Goal: Transaction & Acquisition: Book appointment/travel/reservation

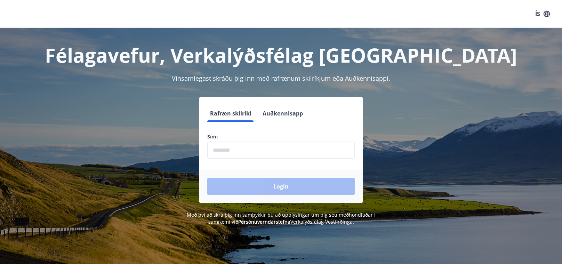
click at [277, 148] on input "phone" at bounding box center [280, 150] width 147 height 17
type input "********"
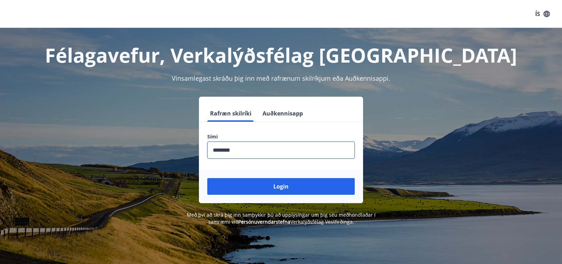
click at [207, 178] on button "Login" at bounding box center [280, 186] width 147 height 17
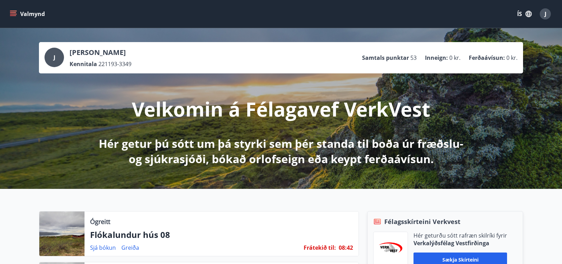
click at [520, 17] on button "ÍS" at bounding box center [524, 14] width 22 height 13
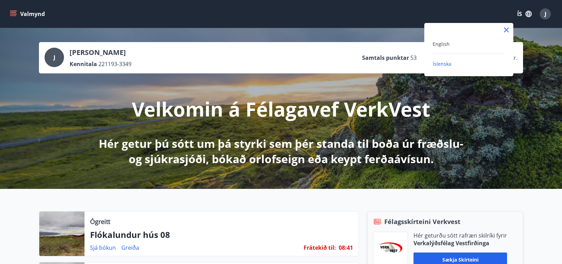
click at [451, 44] on div "English" at bounding box center [469, 44] width 72 height 8
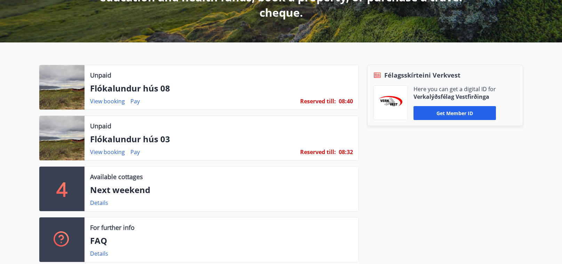
scroll to position [163, 0]
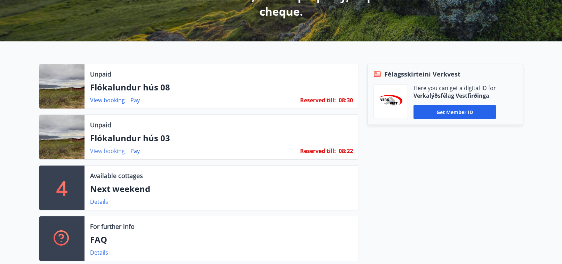
click at [114, 152] on link "View booking" at bounding box center [107, 151] width 35 height 8
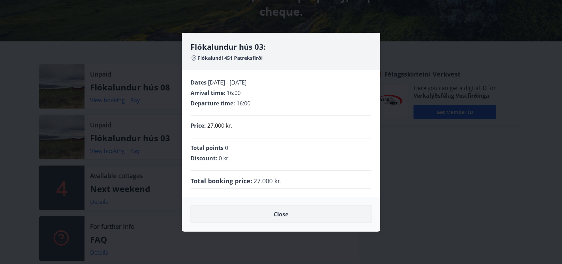
click at [271, 220] on button "Close" at bounding box center [281, 214] width 181 height 17
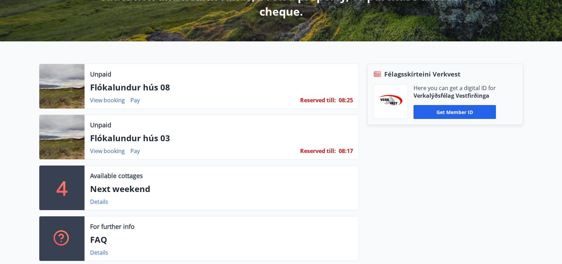
click at [71, 139] on div at bounding box center [61, 137] width 45 height 45
click at [123, 137] on p "Flókalundur hús 03" at bounding box center [221, 138] width 263 height 12
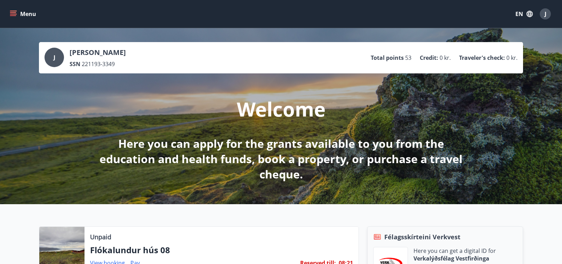
scroll to position [139, 0]
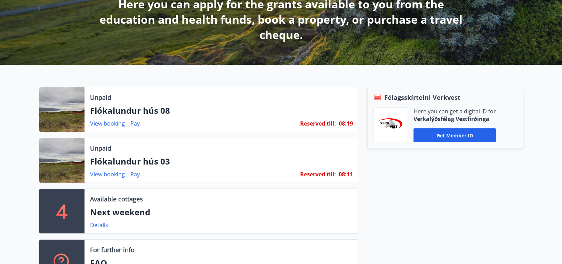
click at [75, 155] on div at bounding box center [61, 160] width 45 height 45
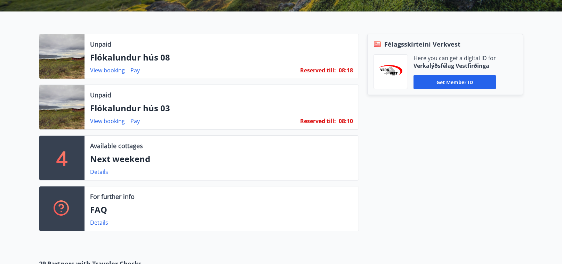
scroll to position [0, 0]
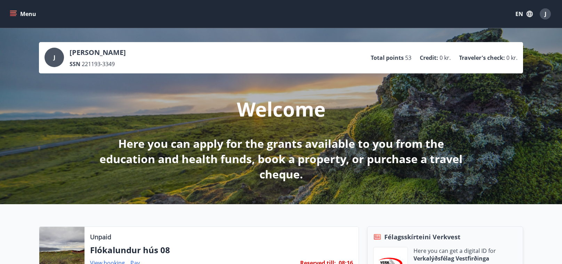
click at [13, 13] on icon "menu" at bounding box center [13, 12] width 6 height 1
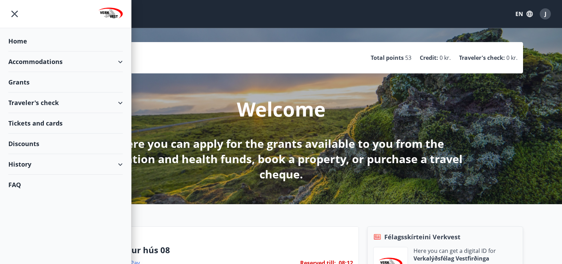
click at [61, 63] on div "Accommodations" at bounding box center [65, 61] width 114 height 21
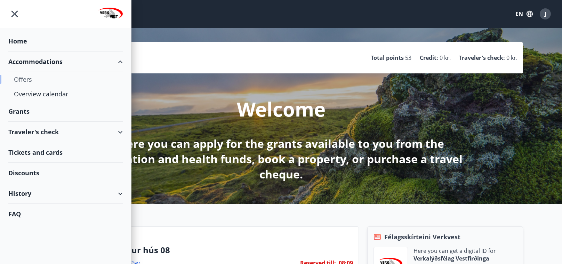
click at [25, 78] on div "Offers" at bounding box center [65, 79] width 103 height 15
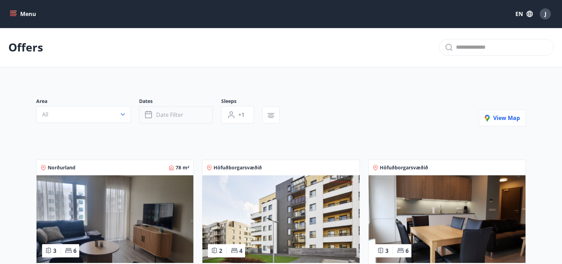
click at [176, 117] on span "Date filter" at bounding box center [169, 115] width 27 height 8
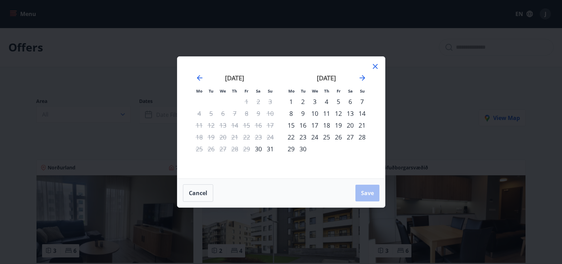
click at [324, 126] on div "18" at bounding box center [327, 125] width 12 height 12
click at [352, 126] on div "20" at bounding box center [350, 125] width 12 height 12
click at [364, 189] on span "Save" at bounding box center [367, 193] width 13 height 8
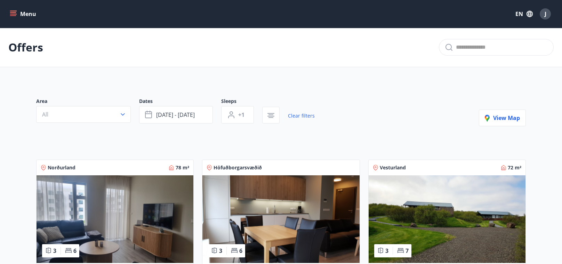
scroll to position [1, 0]
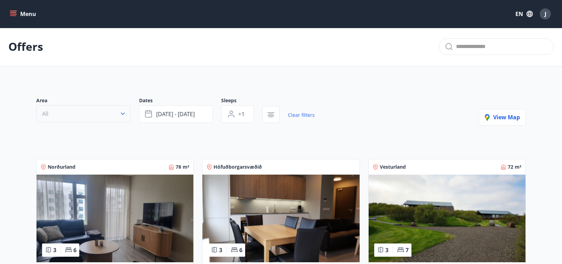
click at [106, 109] on button "All" at bounding box center [83, 113] width 95 height 17
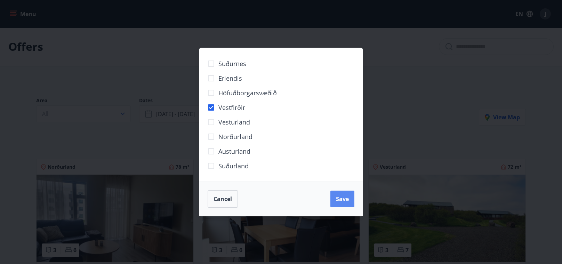
click at [344, 201] on span "Save" at bounding box center [342, 199] width 13 height 8
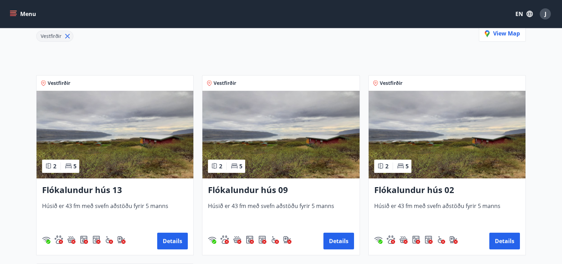
scroll to position [102, 0]
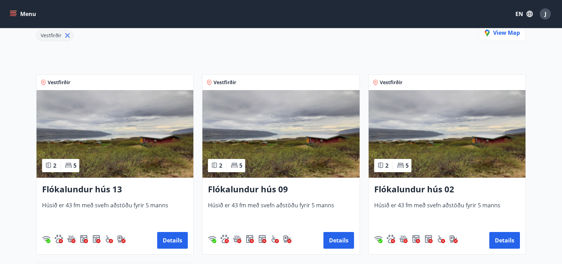
click at [79, 187] on h3 "Flókalundur hús 13" at bounding box center [115, 189] width 146 height 13
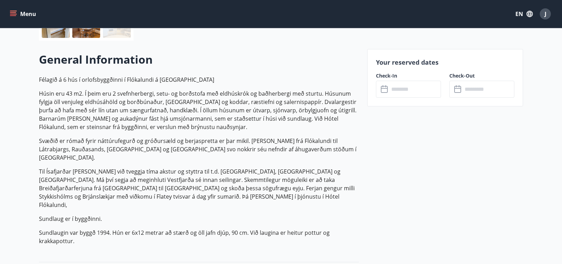
scroll to position [96, 0]
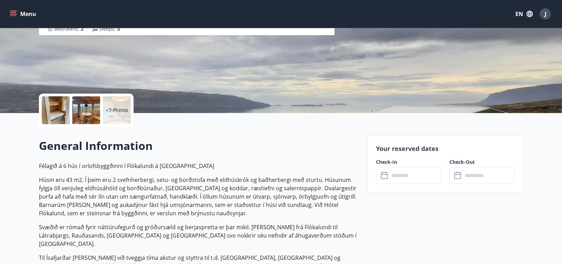
click at [125, 102] on div "+7 Photos" at bounding box center [117, 110] width 28 height 28
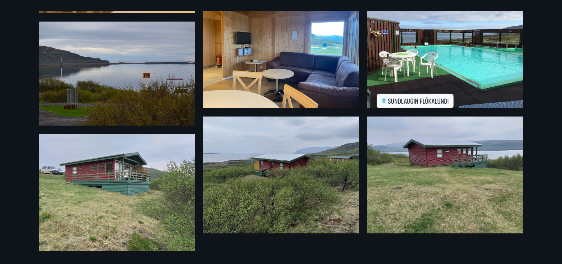
scroll to position [0, 0]
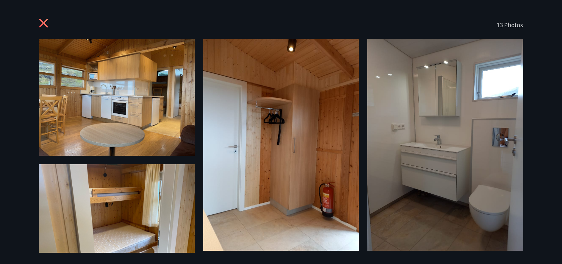
click at [43, 21] on icon at bounding box center [44, 23] width 11 height 11
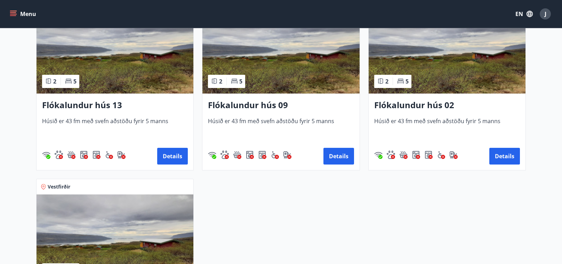
scroll to position [186, 0]
click at [276, 105] on h3 "Flókalundur hús 09" at bounding box center [281, 105] width 146 height 13
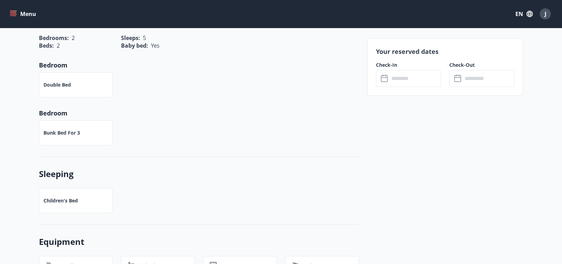
scroll to position [442, 0]
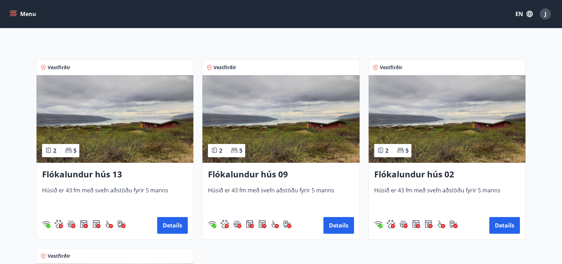
scroll to position [177, 0]
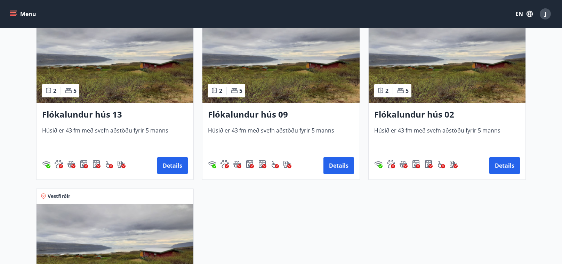
click at [423, 114] on h3 "Flókalundur hús 02" at bounding box center [447, 115] width 146 height 13
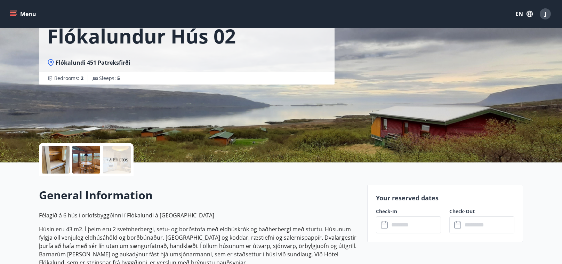
scroll to position [47, 0]
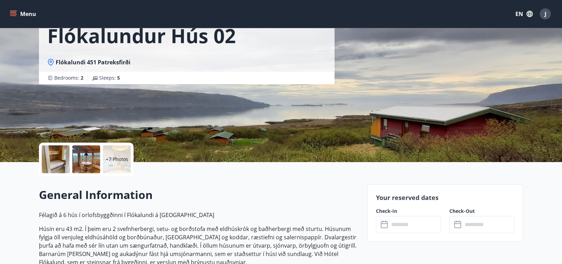
click at [43, 162] on div at bounding box center [56, 159] width 28 height 28
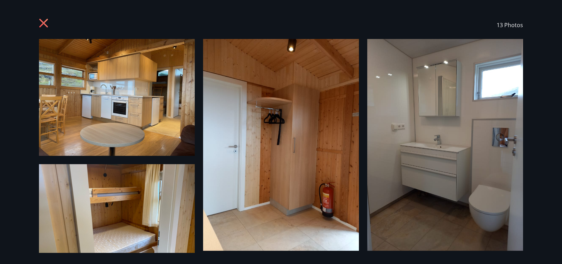
click at [39, 23] on icon at bounding box center [44, 23] width 11 height 11
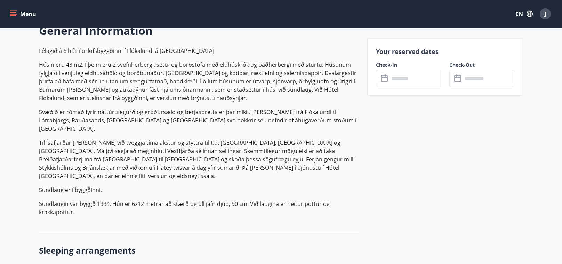
scroll to position [211, 0]
click at [236, 87] on p "Húsin eru 43 m2. Í þeim eru 2 svefnherbergi, setu- og borðstofa með eldhúskrók …" at bounding box center [199, 81] width 320 height 42
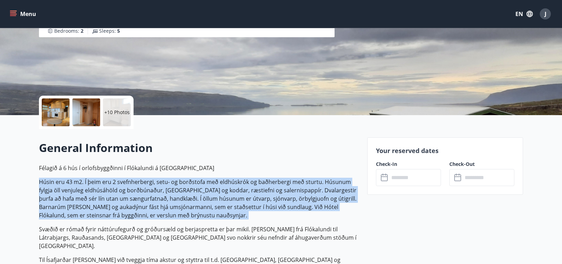
scroll to position [98, 0]
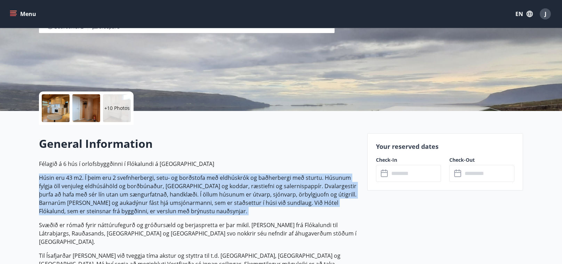
click at [231, 181] on p "Húsin eru 43 m2. Í þeim eru 2 svefnherbergi, setu- og borðstofa með eldhúskrók …" at bounding box center [199, 195] width 320 height 42
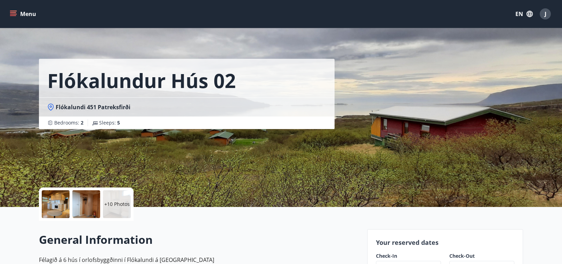
scroll to position [0, 0]
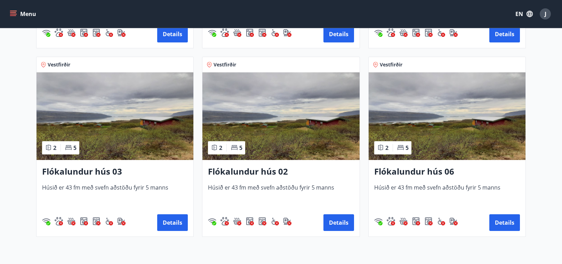
scroll to position [373, 0]
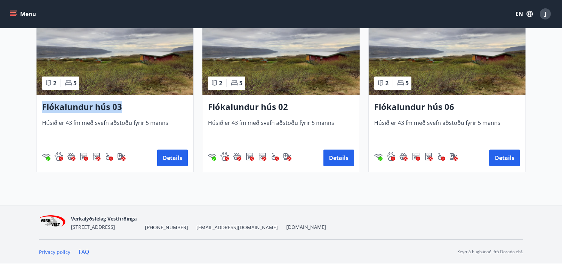
drag, startPoint x: 138, startPoint y: 110, endPoint x: 41, endPoint y: 111, distance: 97.1
click at [41, 111] on div "Flókalundur hús 03 Húsið er 43 fm með svefn aðstöðu fyrir 5 manns Details" at bounding box center [115, 133] width 157 height 77
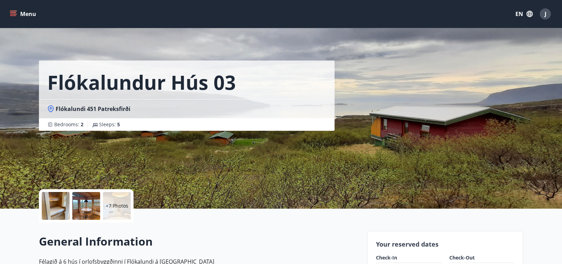
click at [115, 207] on p "+7 Photos" at bounding box center [117, 205] width 23 height 7
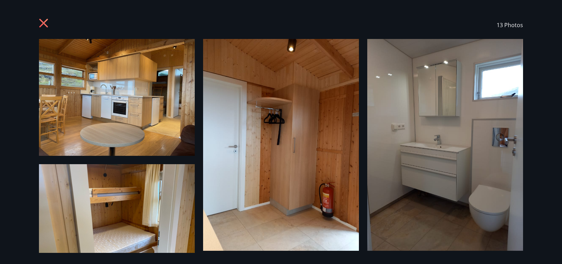
click at [42, 25] on icon at bounding box center [43, 23] width 9 height 9
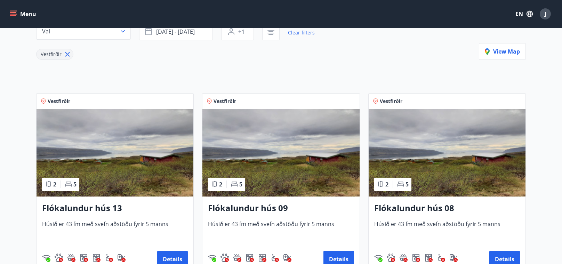
scroll to position [83, 0]
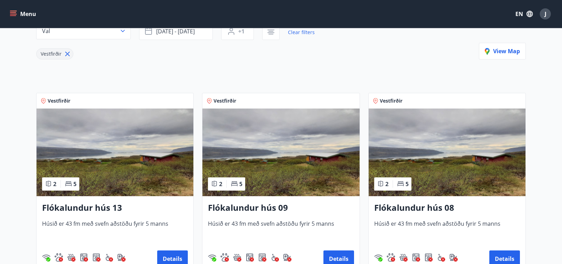
click at [407, 206] on h3 "Flókalundur hús 08" at bounding box center [447, 208] width 146 height 13
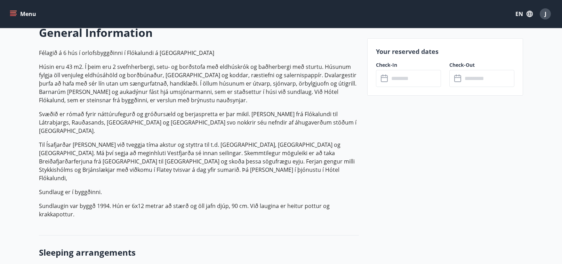
scroll to position [209, 0]
click at [214, 94] on p "Húsin eru 43 m2. Í þeim eru 2 svefnherbergi, setu- og borðstofa með eldhúskrók …" at bounding box center [199, 83] width 320 height 42
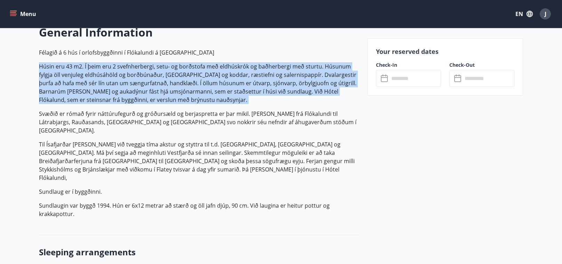
click at [184, 72] on p "Húsin eru 43 m2. Í þeim eru 2 svefnherbergi, setu- og borðstofa með eldhúskrók …" at bounding box center [199, 83] width 320 height 42
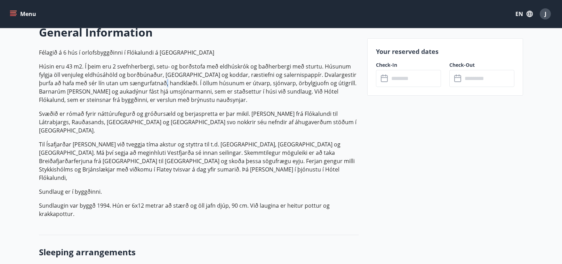
click at [71, 71] on p "Húsin eru 43 m2. Í þeim eru 2 svefnherbergi, setu- og borðstofa með eldhúskrók …" at bounding box center [199, 83] width 320 height 42
click at [41, 65] on p "Húsin eru 43 m2. Í þeim eru 2 svefnherbergi, setu- og borðstofa með eldhúskrók …" at bounding box center [199, 83] width 320 height 42
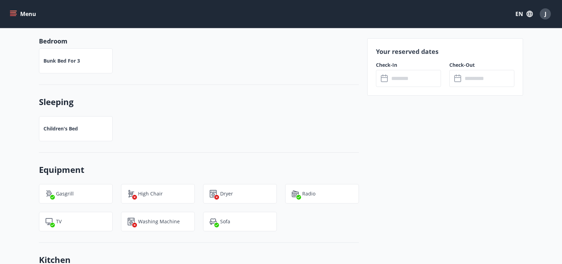
scroll to position [0, 0]
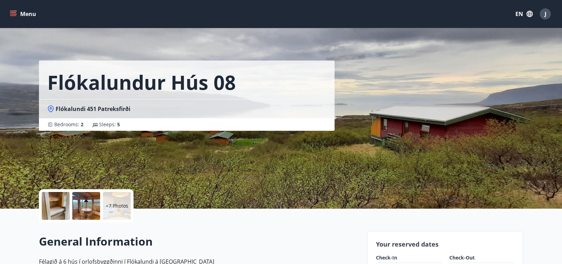
click at [87, 109] on span "Flókalundi 451 Patreksfirði" at bounding box center [93, 109] width 75 height 8
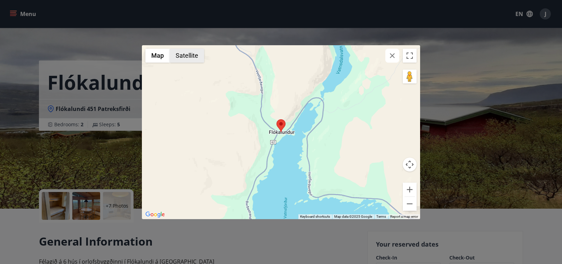
click at [196, 54] on button "Satellite" at bounding box center [187, 56] width 34 height 14
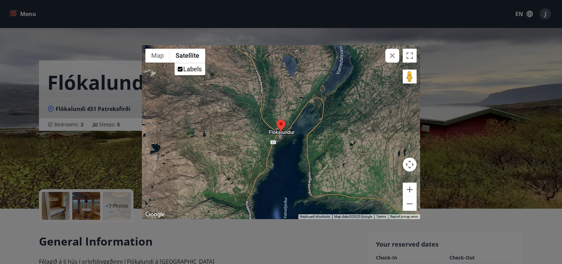
click at [273, 142] on div at bounding box center [281, 132] width 278 height 174
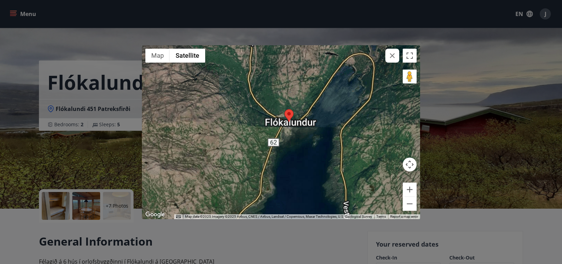
click at [273, 142] on div at bounding box center [281, 132] width 278 height 174
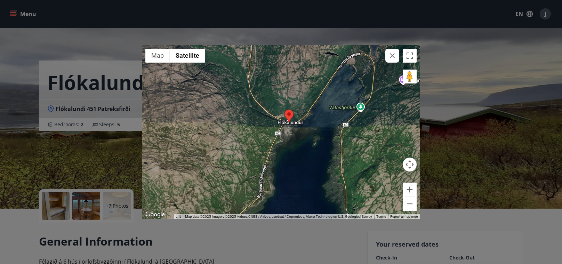
click at [289, 148] on div at bounding box center [281, 132] width 278 height 174
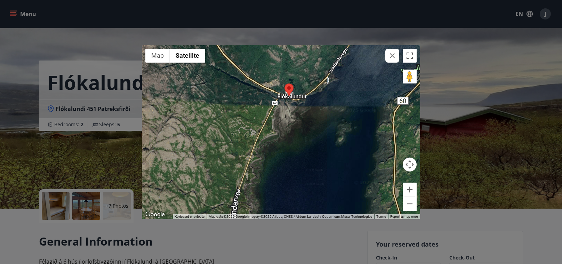
click at [289, 148] on div at bounding box center [281, 132] width 278 height 174
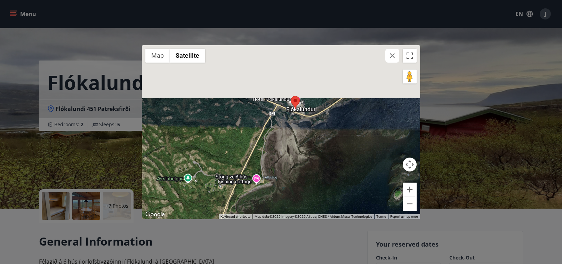
drag, startPoint x: 270, startPoint y: 135, endPoint x: 277, endPoint y: 201, distance: 66.0
click at [277, 201] on div at bounding box center [281, 132] width 278 height 174
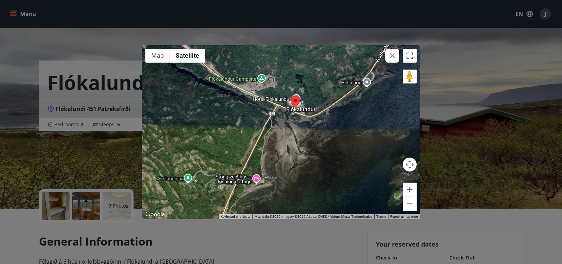
click at [205, 178] on div at bounding box center [281, 132] width 278 height 174
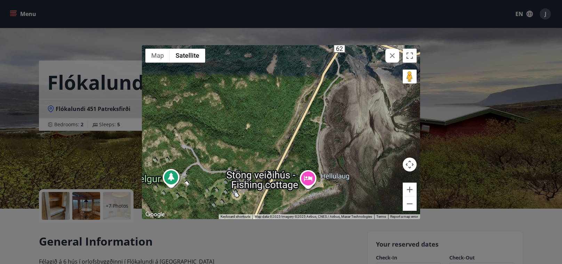
click at [205, 178] on div at bounding box center [281, 132] width 278 height 174
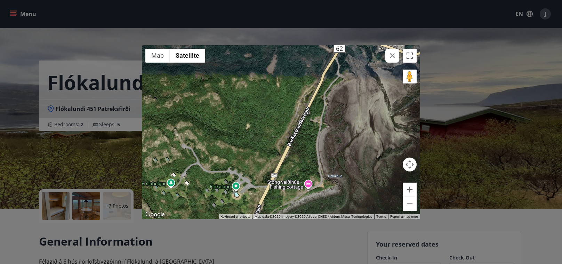
click at [205, 178] on div at bounding box center [281, 132] width 278 height 174
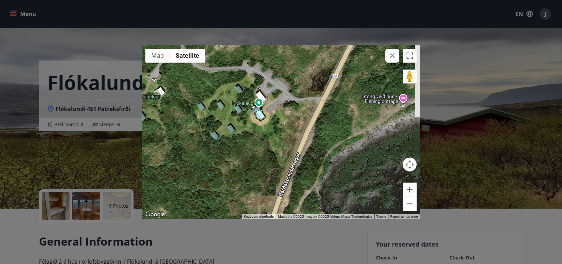
drag, startPoint x: 205, startPoint y: 178, endPoint x: 194, endPoint y: 83, distance: 95.9
click at [194, 83] on div at bounding box center [281, 132] width 278 height 174
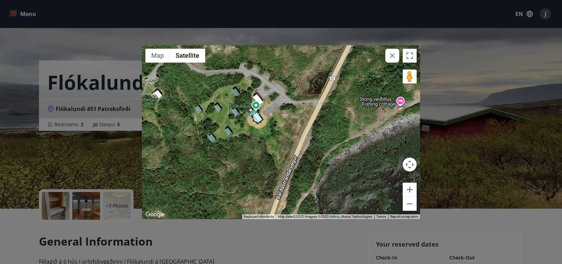
click at [233, 124] on div at bounding box center [281, 132] width 278 height 174
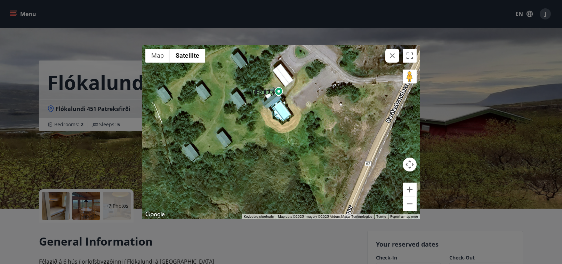
click at [281, 91] on div at bounding box center [281, 132] width 278 height 174
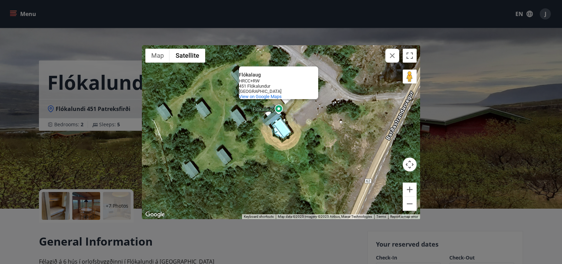
click at [341, 90] on div "Flókalaug Flókalaug HRCC+RW 451 Flókalundur Iceland View on Google Maps" at bounding box center [281, 132] width 278 height 174
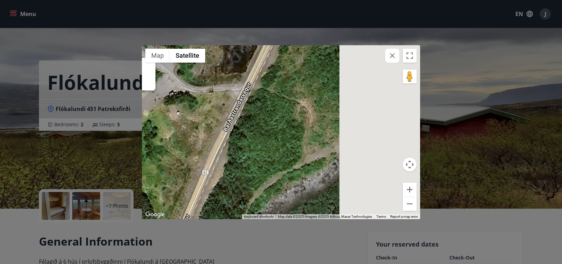
drag, startPoint x: 367, startPoint y: 105, endPoint x: 203, endPoint y: 97, distance: 164.7
click at [203, 97] on div "Flókalaug Flókalaug HRCC+RW 451 Flókalundur Iceland View on Google Maps" at bounding box center [281, 132] width 278 height 174
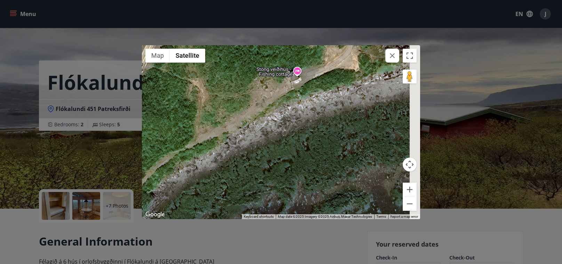
drag, startPoint x: 338, startPoint y: 115, endPoint x: 225, endPoint y: 94, distance: 115.3
click at [225, 94] on div "Flókalaug Flókalaug HRCC+RW 451 Flókalundur Iceland View on Google Maps" at bounding box center [281, 132] width 278 height 174
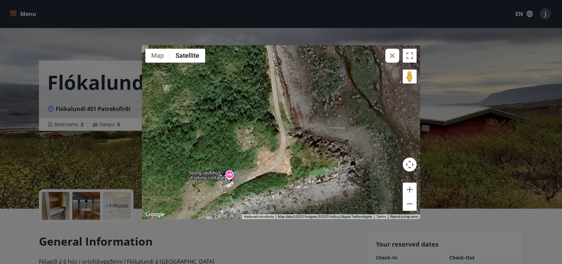
drag, startPoint x: 309, startPoint y: 101, endPoint x: 238, endPoint y: 208, distance: 128.3
click at [238, 208] on div "Flókalaug Flókalaug HRCC+RW 451 Flókalundur Iceland View on Google Maps" at bounding box center [281, 132] width 278 height 174
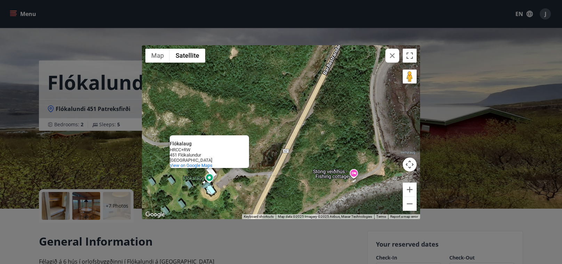
drag, startPoint x: 254, startPoint y: 124, endPoint x: 380, endPoint y: 138, distance: 127.1
click at [380, 138] on div "Flókalaug Flókalaug HRCC+RW 451 Flókalundur Iceland View on Google Maps" at bounding box center [281, 132] width 278 height 174
click at [505, 68] on div "← Move left → Move right ↑ Move up ↓ Move down + Zoom in - Zoom out Home Jump l…" at bounding box center [281, 132] width 562 height 264
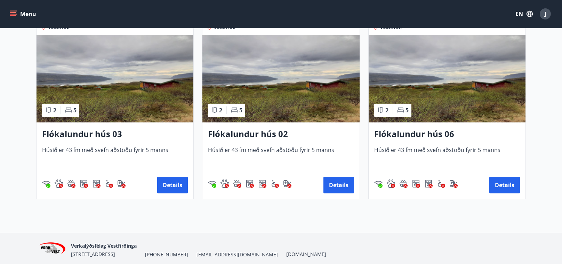
scroll to position [327, 0]
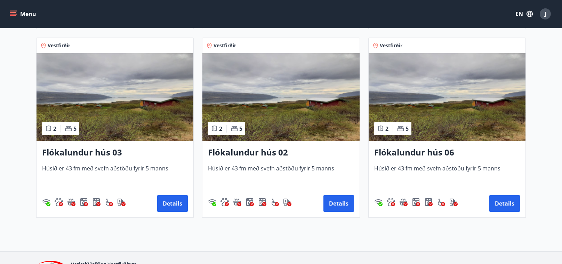
click at [440, 157] on h3 "Flókalundur hús 06" at bounding box center [447, 152] width 146 height 13
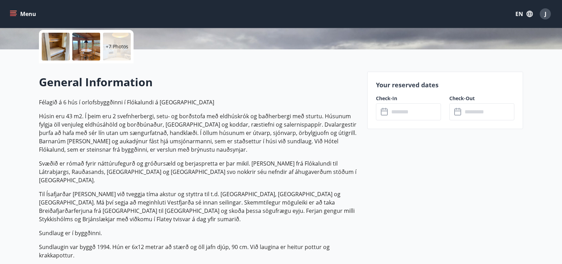
scroll to position [161, 0]
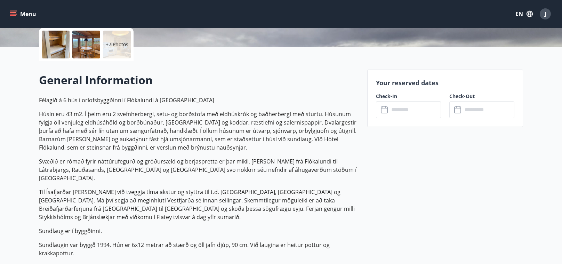
click at [396, 113] on input "text" at bounding box center [415, 109] width 52 height 17
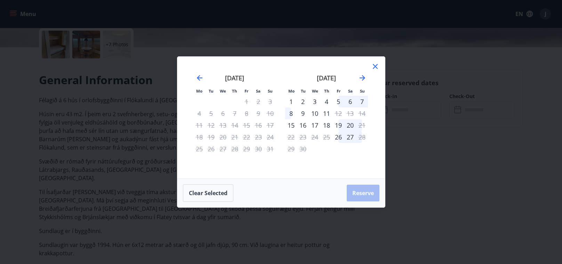
click at [328, 124] on div "18" at bounding box center [327, 125] width 12 height 12
click at [352, 125] on div "20" at bounding box center [350, 125] width 12 height 12
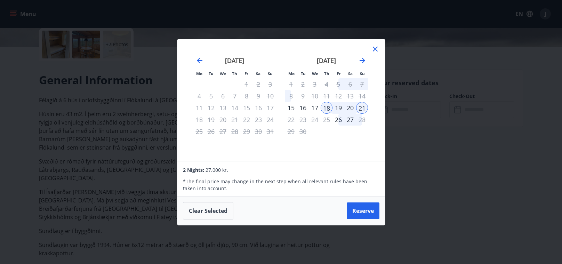
click at [375, 50] on icon at bounding box center [375, 49] width 8 height 8
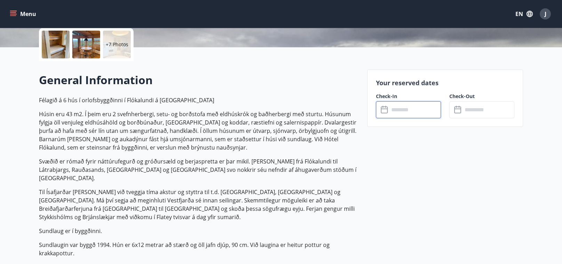
click at [416, 104] on input "text" at bounding box center [415, 109] width 52 height 17
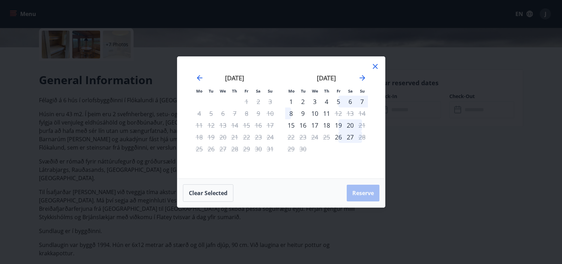
click at [375, 67] on icon at bounding box center [375, 66] width 8 height 8
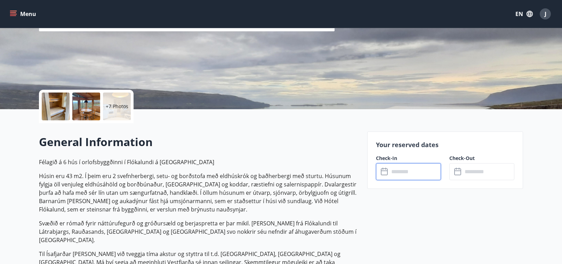
scroll to position [93, 0]
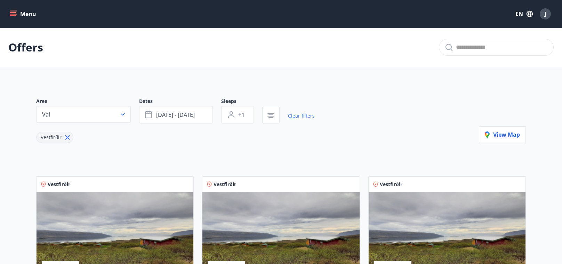
scroll to position [373, 0]
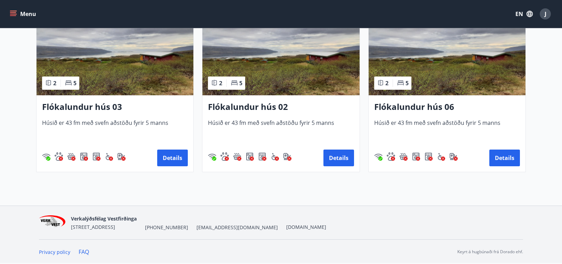
click at [127, 107] on h3 "Flókalundur hús 03" at bounding box center [115, 107] width 146 height 13
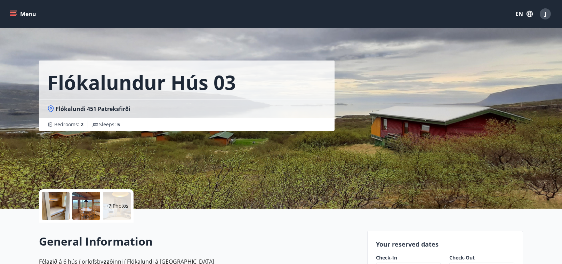
scroll to position [231, 0]
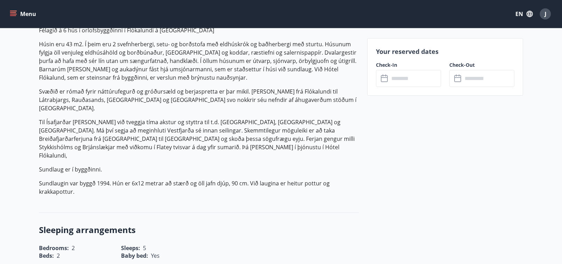
click at [404, 81] on input "text" at bounding box center [415, 78] width 52 height 17
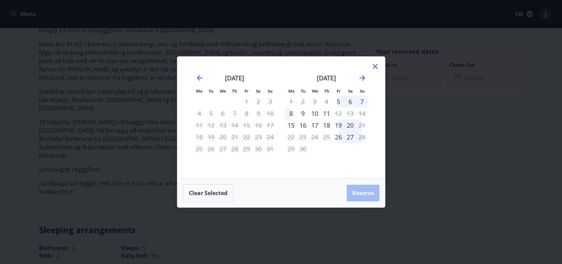
click at [324, 125] on div "18" at bounding box center [327, 125] width 12 height 12
click at [348, 125] on div "20" at bounding box center [350, 125] width 12 height 12
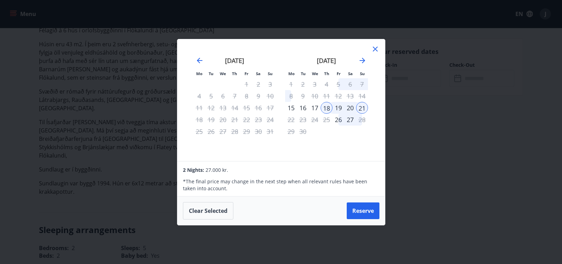
click at [374, 49] on icon at bounding box center [375, 49] width 8 height 8
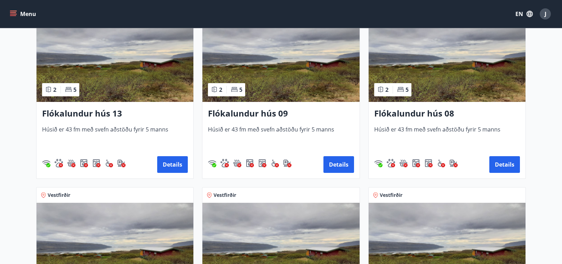
scroll to position [178, 0]
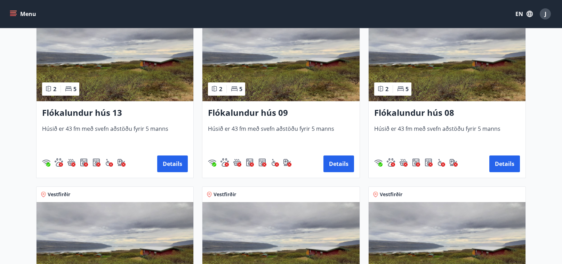
click at [65, 118] on h3 "Flókalundur hús 13" at bounding box center [115, 113] width 146 height 13
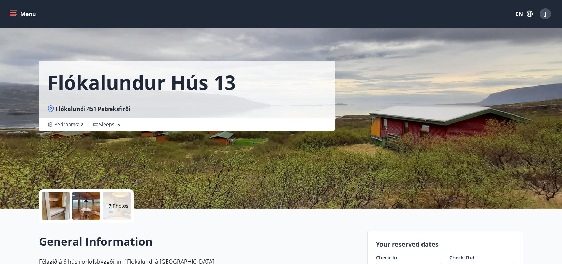
scroll to position [715, 0]
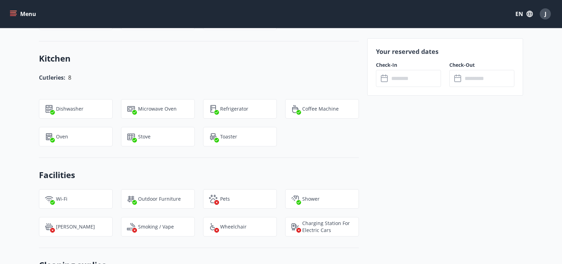
click at [388, 81] on icon at bounding box center [385, 78] width 8 height 8
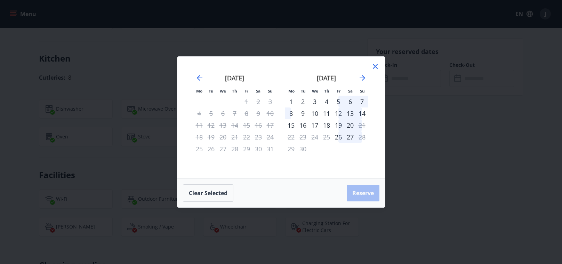
click at [325, 127] on div "18" at bounding box center [327, 125] width 12 height 12
click at [327, 125] on div "18" at bounding box center [327, 125] width 12 height 12
click at [377, 66] on icon at bounding box center [375, 66] width 8 height 8
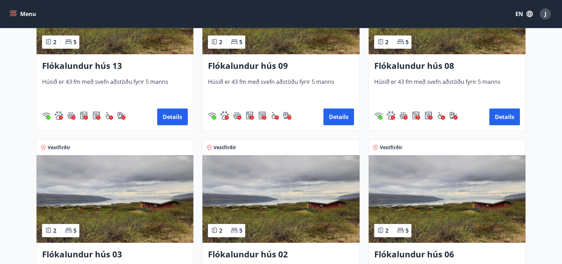
scroll to position [226, 0]
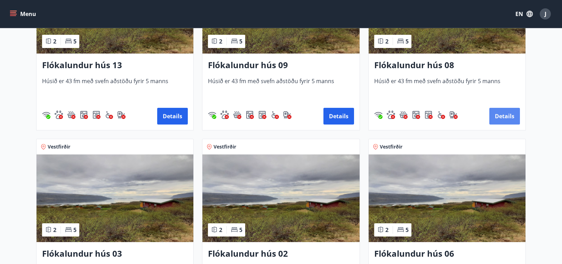
click at [508, 115] on button "Details" at bounding box center [504, 116] width 31 height 17
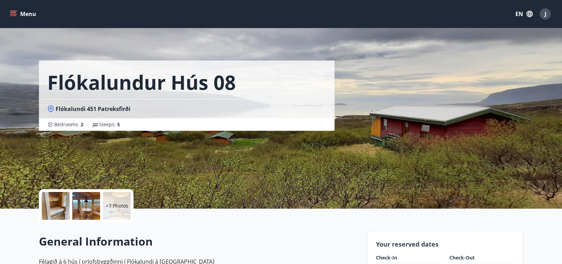
scroll to position [110, 0]
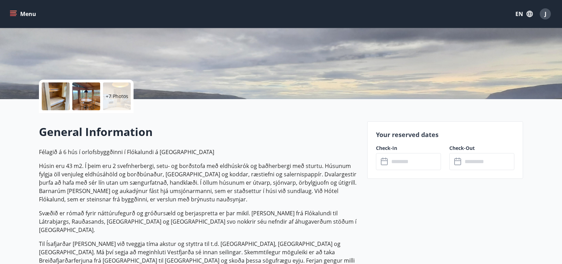
click at [409, 162] on input "text" at bounding box center [415, 161] width 52 height 17
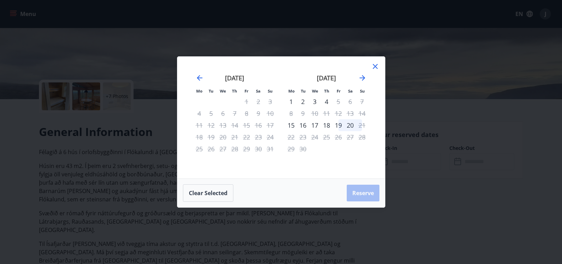
click at [327, 127] on div "18" at bounding box center [327, 125] width 12 height 12
click at [350, 125] on div "20" at bounding box center [350, 125] width 12 height 12
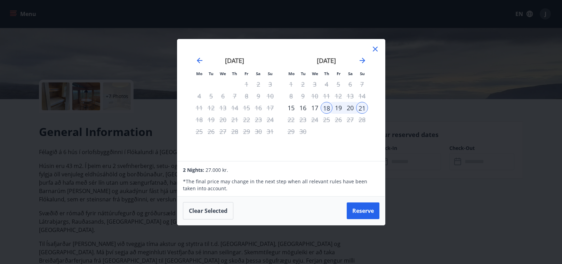
click at [373, 51] on icon at bounding box center [375, 49] width 5 height 5
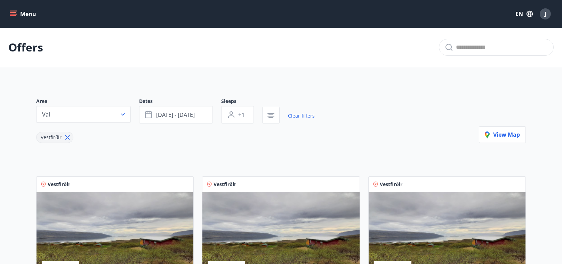
scroll to position [373, 0]
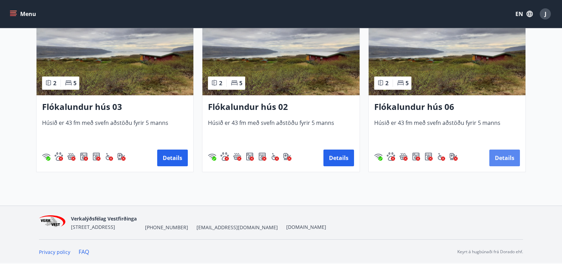
click at [494, 153] on button "Details" at bounding box center [504, 158] width 31 height 17
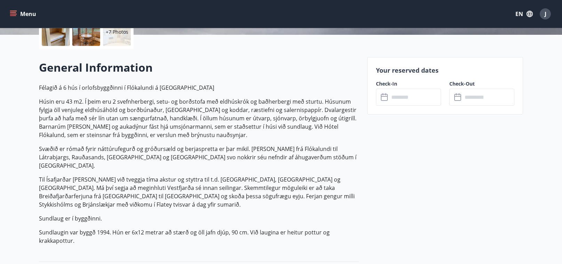
scroll to position [175, 0]
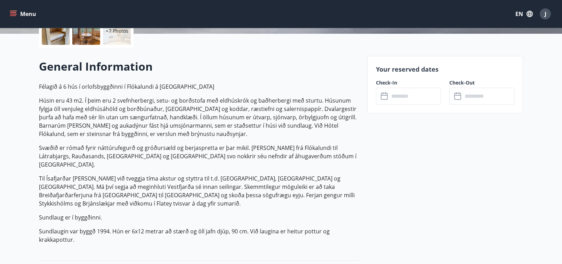
click at [388, 98] on icon at bounding box center [385, 96] width 8 height 8
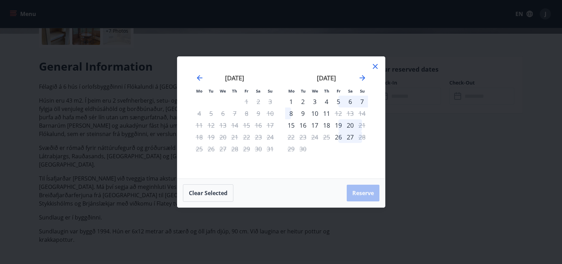
click at [329, 128] on div "18" at bounding box center [327, 125] width 12 height 12
click at [325, 125] on div "18" at bounding box center [327, 125] width 12 height 12
click at [318, 125] on div "17" at bounding box center [315, 125] width 12 height 12
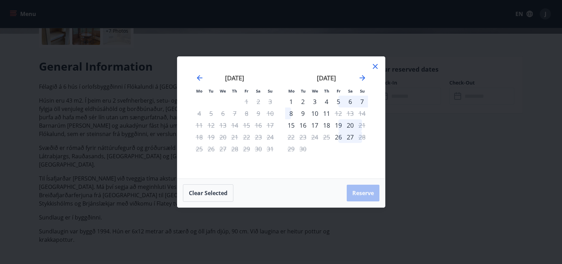
click at [324, 126] on div "18" at bounding box center [327, 125] width 12 height 12
click at [363, 75] on icon "Move forward to switch to the next month." at bounding box center [362, 78] width 8 height 8
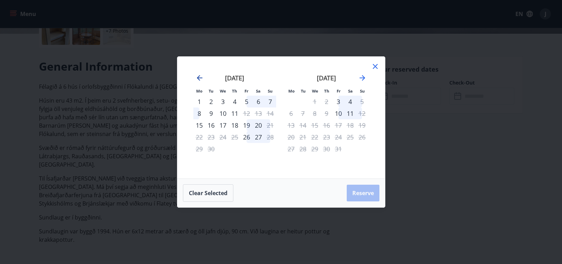
click at [199, 76] on icon "Move backward to switch to the previous month." at bounding box center [200, 78] width 6 height 6
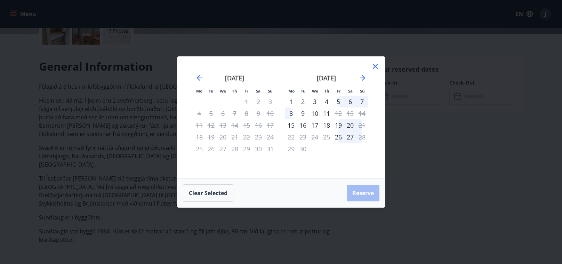
click at [328, 124] on div "18" at bounding box center [327, 125] width 12 height 12
click at [221, 192] on button "Clear selected" at bounding box center [208, 192] width 50 height 17
click at [328, 125] on div "18" at bounding box center [327, 125] width 12 height 12
click at [351, 124] on div "20" at bounding box center [350, 125] width 12 height 12
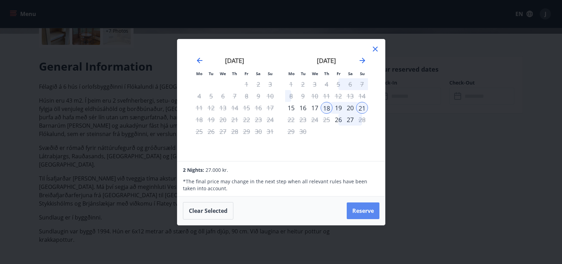
click at [355, 207] on button "Reserve" at bounding box center [363, 210] width 33 height 17
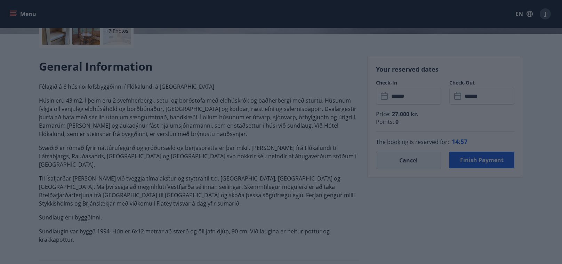
type input "******"
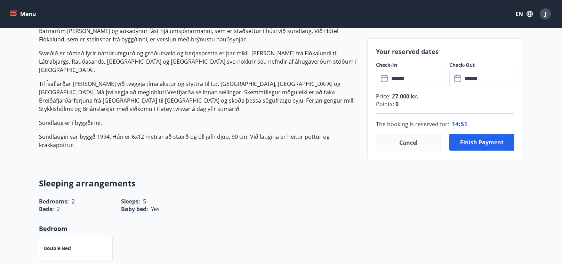
scroll to position [270, 0]
click at [462, 145] on button "Finish payment" at bounding box center [481, 142] width 65 height 17
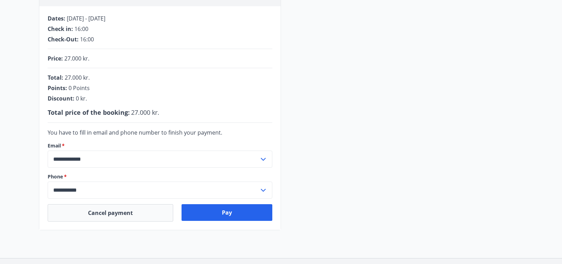
scroll to position [136, 0]
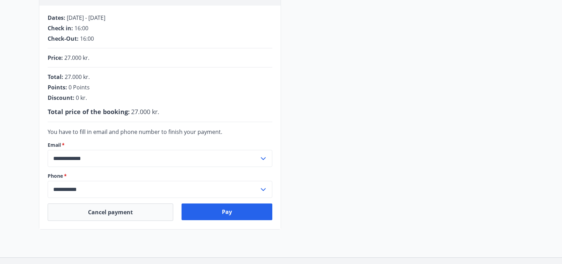
click at [65, 186] on input "**********" at bounding box center [154, 189] width 212 height 17
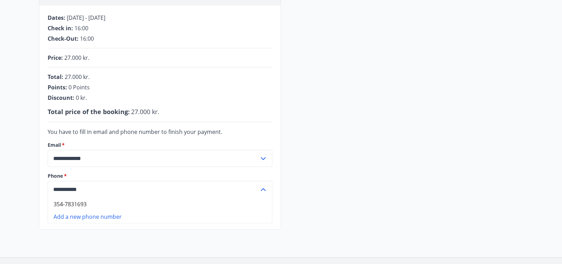
type input "**********"
click at [341, 97] on div "**********" at bounding box center [281, 98] width 484 height 263
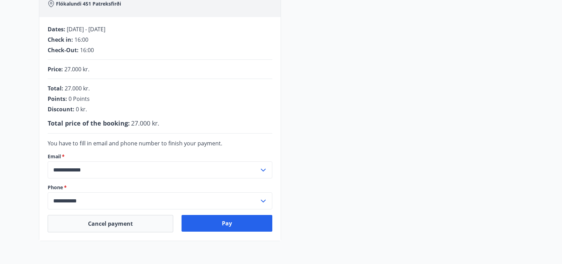
scroll to position [125, 0]
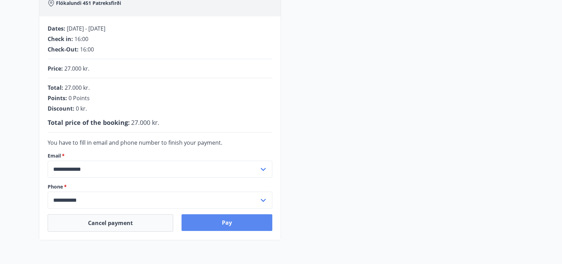
click at [222, 220] on button "Pay" at bounding box center [227, 222] width 91 height 17
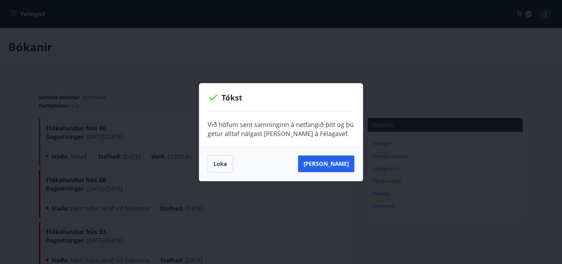
click at [279, 125] on p "Við höfum sent samninginn á netfangið þitt og þú getur alltaf nálgast [PERSON_N…" at bounding box center [281, 129] width 147 height 18
click at [279, 125] on p "Við höfum sent samninginn á netfangið þitt og þú getur alltaf nálgast hann á Fé…" at bounding box center [281, 129] width 147 height 18
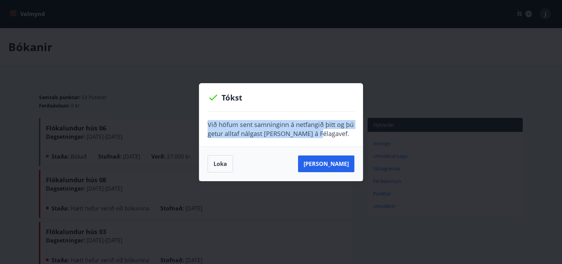
click at [274, 110] on div at bounding box center [274, 110] width 0 height 0
click at [271, 126] on p "Við höfum sent samninginn á netfangið þitt og þú getur alltaf nálgast hann á Fé…" at bounding box center [281, 129] width 147 height 18
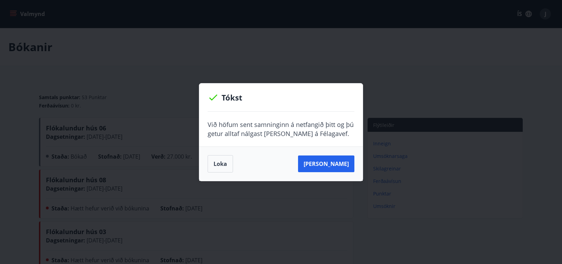
click at [271, 126] on p "Við höfum sent samninginn á netfangið þitt og þú getur alltaf nálgast hann á Fé…" at bounding box center [281, 129] width 147 height 18
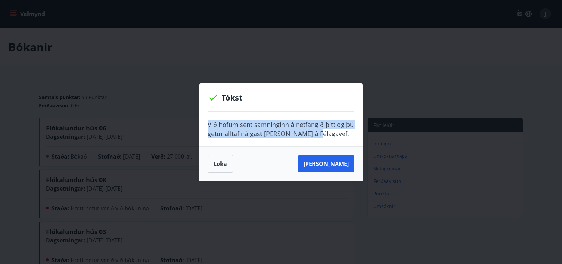
click at [266, 110] on div at bounding box center [266, 110] width 0 height 0
click at [313, 135] on p "Við höfum sent samninginn á netfangið þitt og þú getur alltaf nálgast hann á Fé…" at bounding box center [281, 129] width 147 height 18
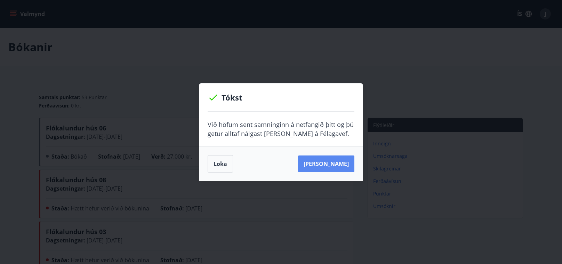
click at [338, 160] on button "Sjá samning" at bounding box center [326, 163] width 56 height 17
click at [222, 161] on button "Loka" at bounding box center [220, 163] width 25 height 17
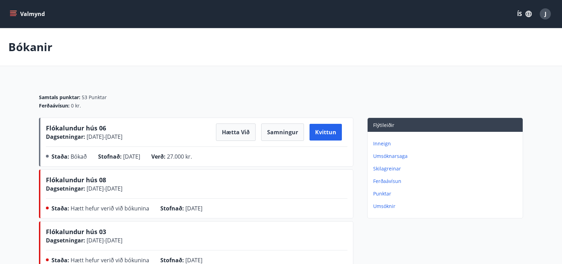
click at [13, 16] on icon "menu" at bounding box center [13, 13] width 7 height 7
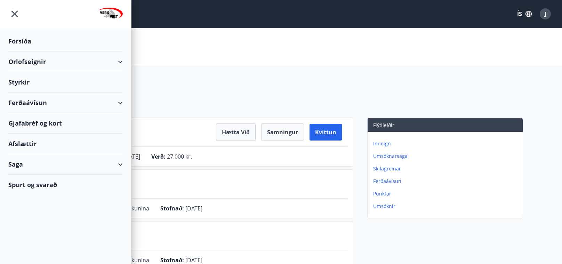
click at [445, 52] on div "Bókanir" at bounding box center [281, 47] width 562 height 38
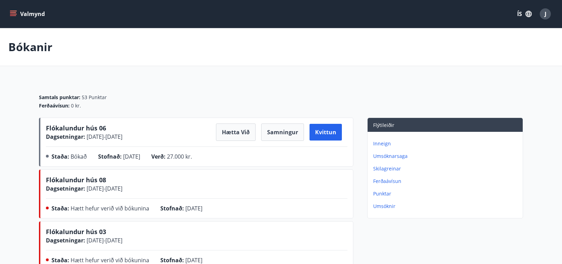
click at [527, 16] on icon "button" at bounding box center [529, 14] width 6 height 6
click at [438, 48] on div "English" at bounding box center [469, 47] width 72 height 14
click at [438, 46] on span "English" at bounding box center [441, 44] width 17 height 7
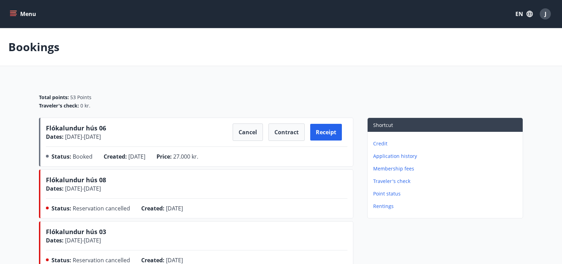
click at [15, 12] on icon "menu" at bounding box center [13, 12] width 6 height 1
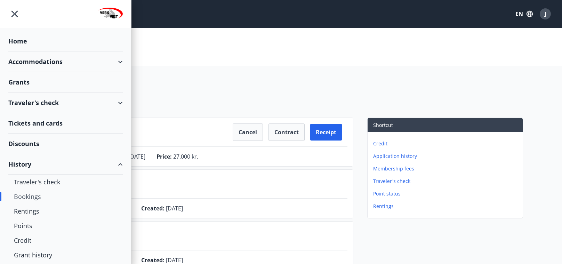
click at [30, 141] on div "Discounts" at bounding box center [65, 144] width 114 height 21
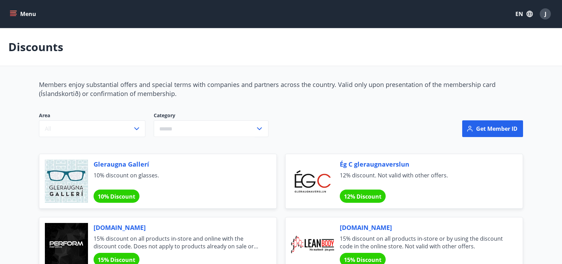
click at [8, 13] on button "Menu" at bounding box center [23, 14] width 31 height 13
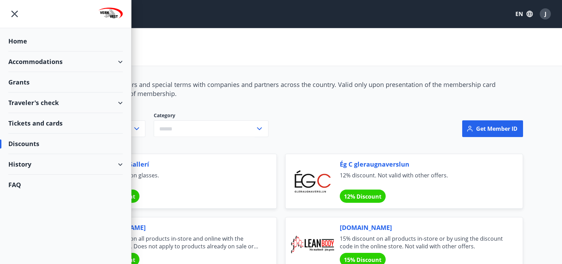
click at [52, 100] on div "Traveler's check" at bounding box center [65, 103] width 114 height 21
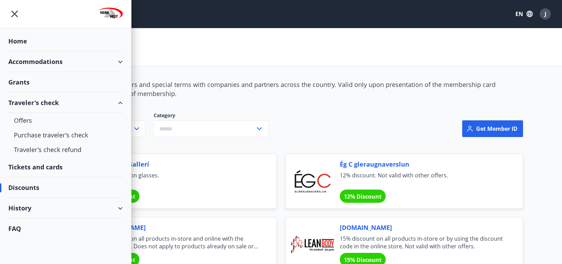
click at [41, 162] on div "Tickets and cards" at bounding box center [65, 167] width 114 height 21
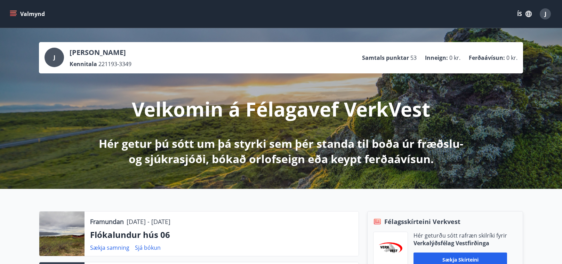
click at [12, 17] on icon "menu" at bounding box center [13, 13] width 7 height 7
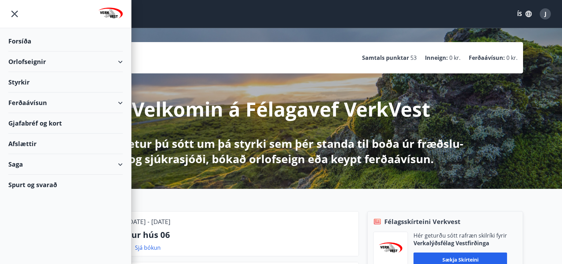
click at [12, 17] on icon "menu" at bounding box center [14, 14] width 13 height 13
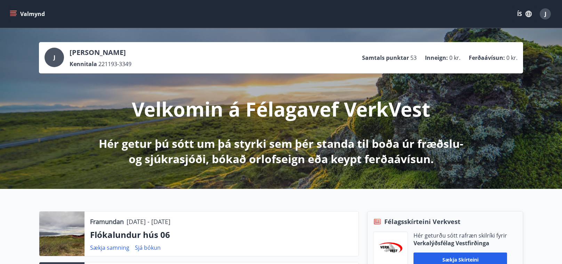
click at [520, 11] on button "ÍS" at bounding box center [524, 14] width 22 height 13
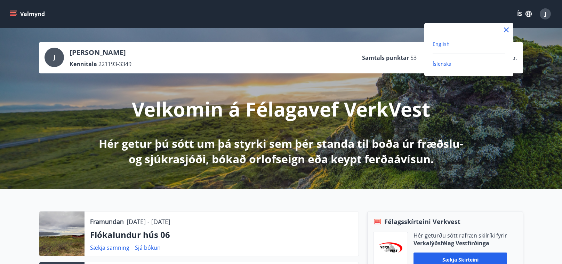
click at [445, 45] on span "English" at bounding box center [441, 44] width 17 height 7
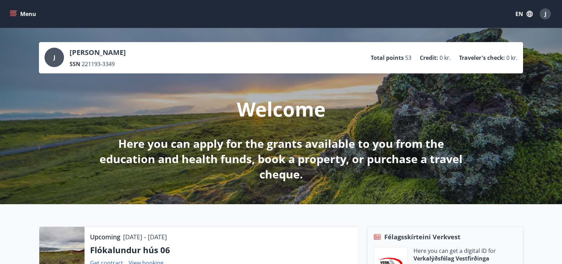
click at [27, 16] on button "Menu" at bounding box center [23, 14] width 31 height 13
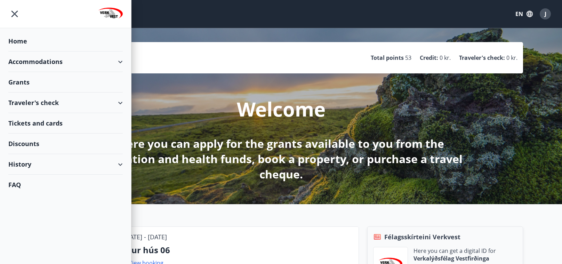
click at [84, 106] on div "Traveler's check" at bounding box center [65, 103] width 114 height 21
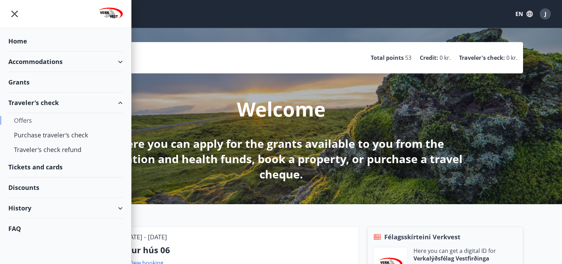
click at [26, 121] on div "Offers" at bounding box center [65, 120] width 103 height 15
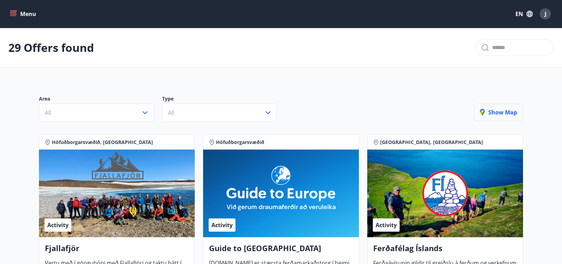
click at [485, 115] on icon "button" at bounding box center [484, 113] width 8 height 8
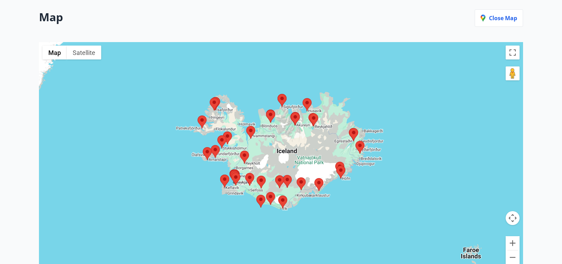
scroll to position [91, 0]
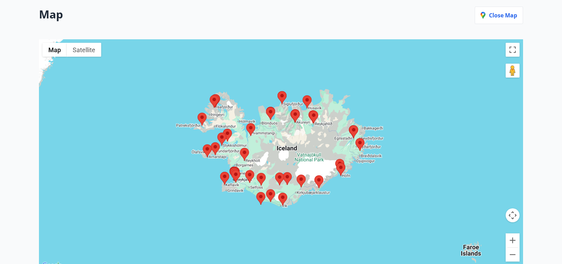
click at [240, 192] on div at bounding box center [281, 154] width 484 height 231
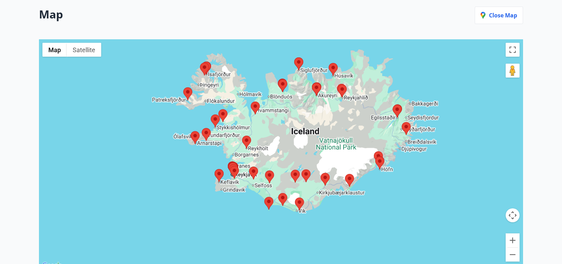
click at [240, 192] on div at bounding box center [281, 154] width 484 height 231
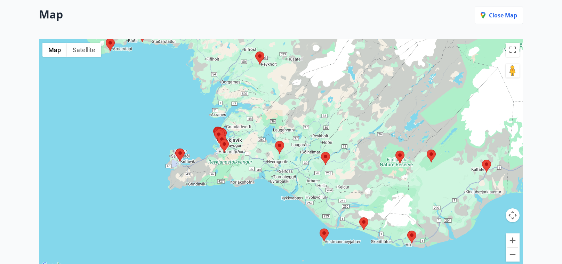
click at [240, 192] on div at bounding box center [281, 154] width 484 height 231
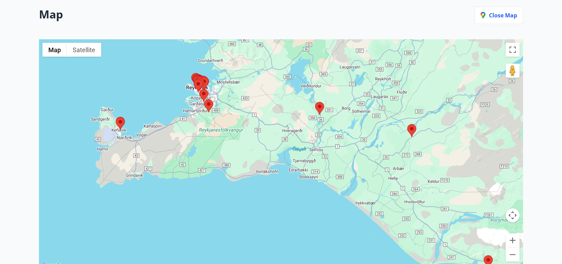
click at [116, 117] on area at bounding box center [116, 117] width 0 height 0
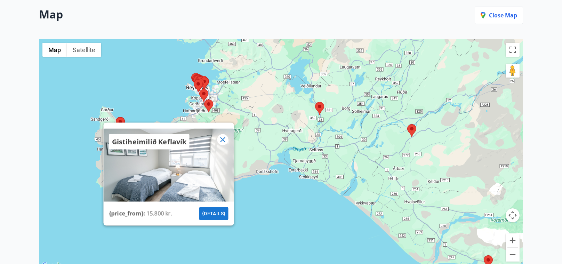
click at [225, 141] on icon at bounding box center [223, 139] width 8 height 8
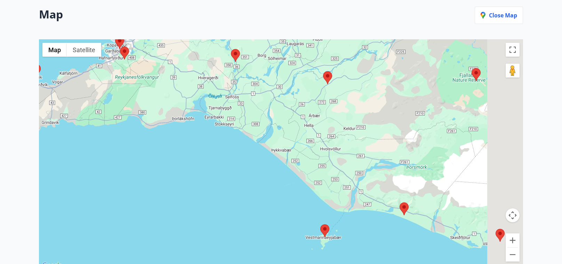
drag, startPoint x: 349, startPoint y: 195, endPoint x: 264, endPoint y: 142, distance: 100.3
click at [264, 142] on div at bounding box center [281, 154] width 484 height 231
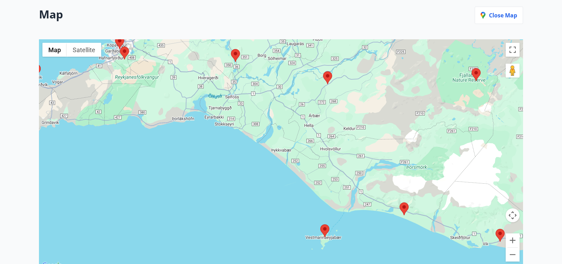
click at [400, 202] on area at bounding box center [400, 202] width 0 height 0
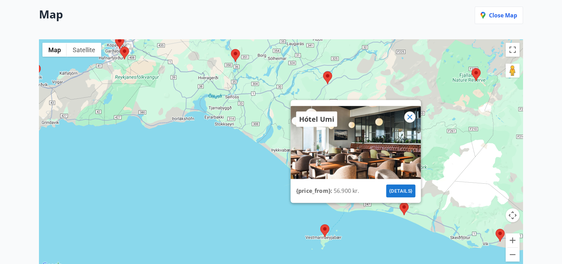
click at [233, 163] on div "Hótel Umi {price_from} : 56.900 kr. {details}" at bounding box center [281, 154] width 484 height 231
click at [407, 114] on icon at bounding box center [410, 117] width 8 height 8
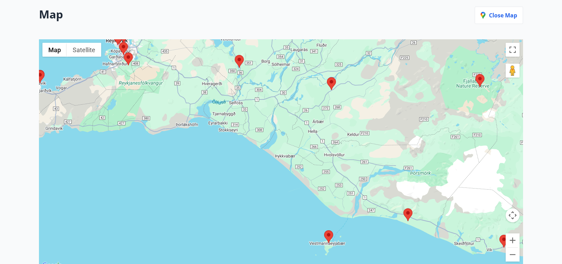
drag, startPoint x: 327, startPoint y: 174, endPoint x: 331, endPoint y: 181, distance: 8.3
click at [331, 181] on div at bounding box center [281, 154] width 484 height 231
click at [404, 209] on area at bounding box center [404, 209] width 0 height 0
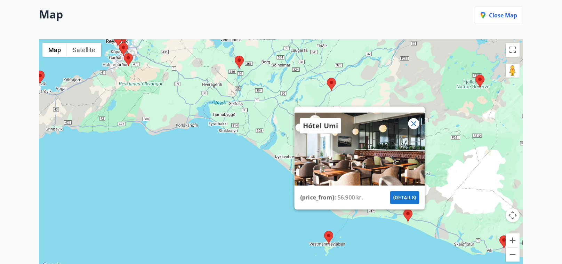
click at [398, 201] on button "{details}" at bounding box center [404, 197] width 29 height 13
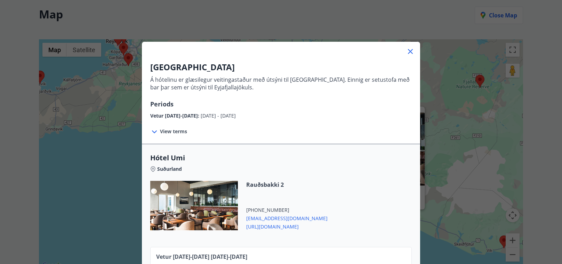
click at [207, 86] on p "Á hótelinu er glæsilegur veitingastaður með útsýni til Vestmannaeyja. Einnig er…" at bounding box center [281, 83] width 262 height 15
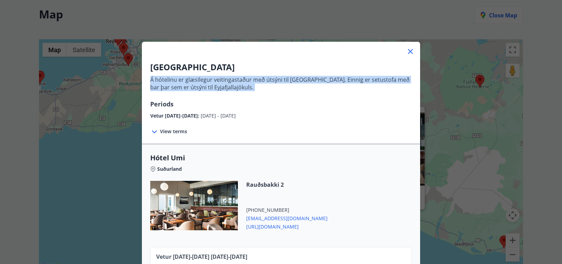
click at [203, 91] on div at bounding box center [203, 91] width 0 height 0
click at [162, 128] on span "View terms" at bounding box center [173, 131] width 27 height 7
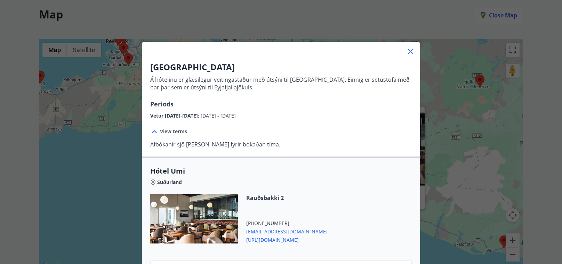
click at [197, 139] on div "Afbókanir sjö dagar fyrir bókaðan tíma." at bounding box center [215, 141] width 130 height 13
click at [204, 144] on p "Afbókanir sjö dagar fyrir bókaðan tíma." at bounding box center [215, 145] width 130 height 8
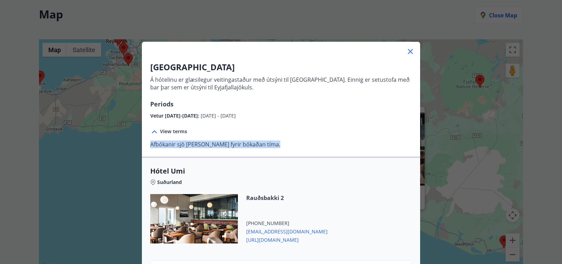
click at [199, 131] on div at bounding box center [199, 131] width 0 height 0
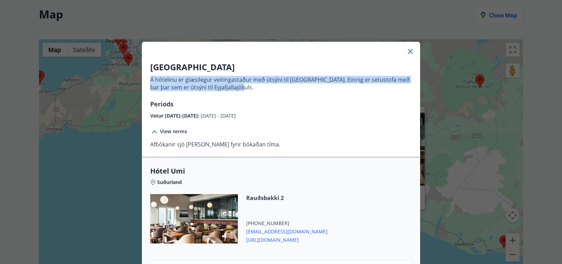
drag, startPoint x: 254, startPoint y: 89, endPoint x: 150, endPoint y: 79, distance: 104.2
click at [150, 79] on p "Á hótelinu er glæsilegur veitingastaður með útsýni til Vestmannaeyja. Einnig er…" at bounding box center [281, 83] width 262 height 15
click at [146, 66] on div at bounding box center [146, 66] width 0 height 0
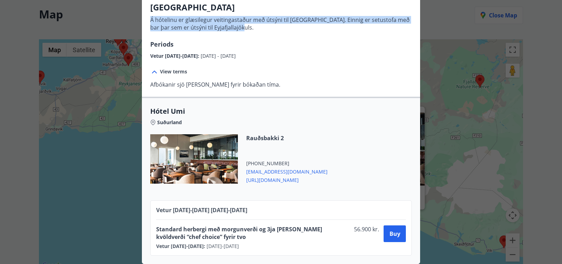
click at [228, 229] on span "Standard herbergi með morgunverði og 3ja rétta kvöldverði “chef choice” fyrir t…" at bounding box center [253, 232] width 195 height 15
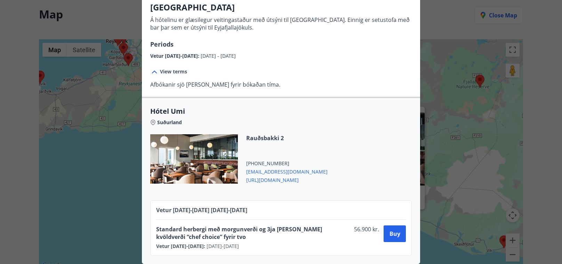
click at [228, 229] on span "Standard herbergi með morgunverði og 3ja rétta kvöldverði “chef choice” fyrir t…" at bounding box center [253, 232] width 195 height 15
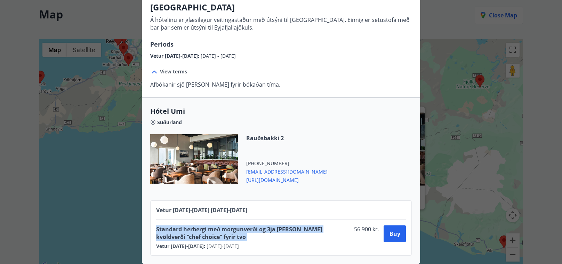
click at [224, 216] on div at bounding box center [224, 216] width 0 height 0
click at [277, 229] on span "Standard herbergi með morgunverði og 3ja rétta kvöldverði “chef choice” fyrir t…" at bounding box center [253, 232] width 195 height 15
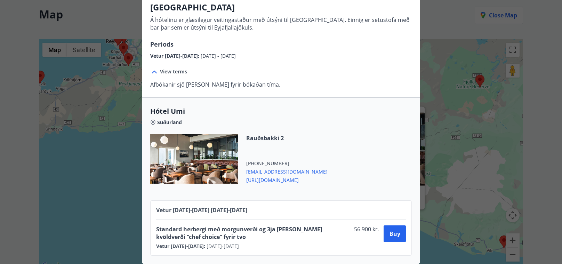
scroll to position [28, 0]
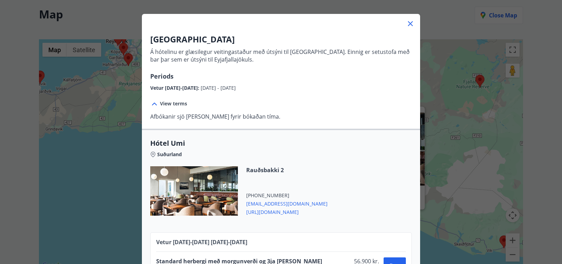
click at [406, 22] on icon at bounding box center [410, 23] width 8 height 8
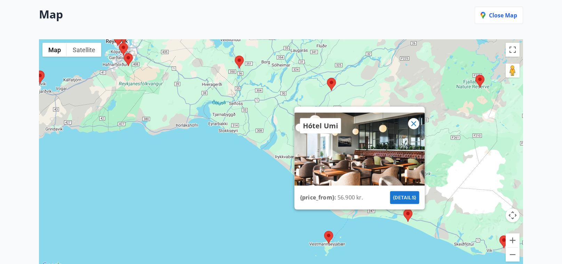
click at [261, 135] on div "Hótel Umi {price_from} : 56.900 kr. {details}" at bounding box center [281, 154] width 484 height 231
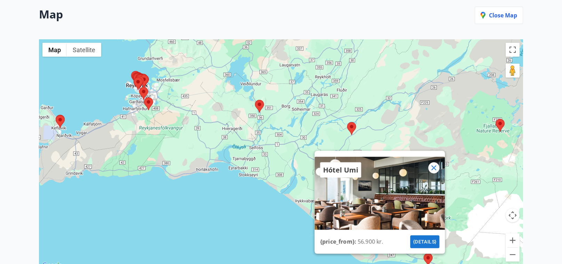
drag, startPoint x: 261, startPoint y: 135, endPoint x: 269, endPoint y: 180, distance: 45.3
click at [269, 180] on div "Hótel Umi {price_from} : 56.900 kr. {details}" at bounding box center [281, 154] width 484 height 231
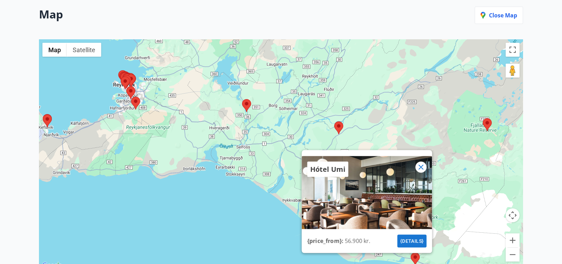
click at [242, 99] on area at bounding box center [242, 99] width 0 height 0
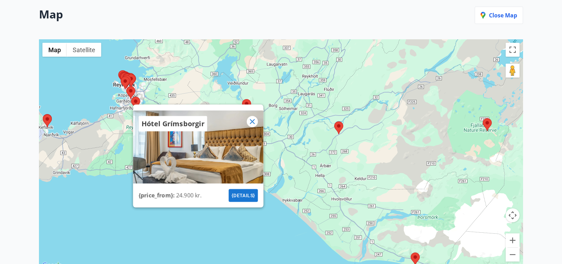
click at [245, 193] on button "{details}" at bounding box center [243, 195] width 29 height 13
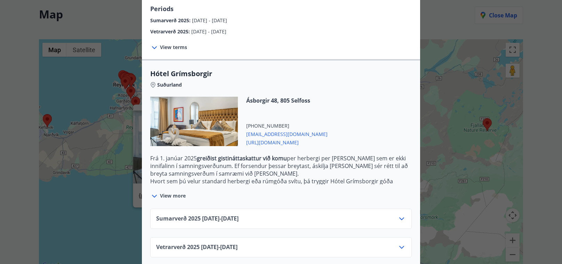
scroll to position [127, 0]
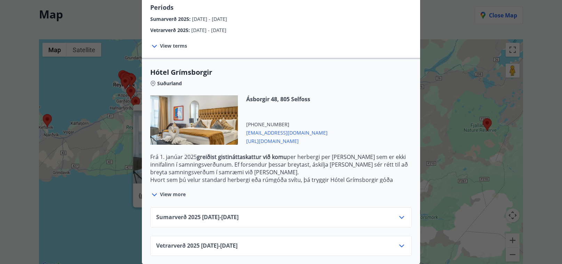
click at [282, 214] on div "Sumarverð 2025 16.05.25 - 30.09.25" at bounding box center [281, 220] width 250 height 14
click at [400, 213] on icon at bounding box center [402, 217] width 8 height 8
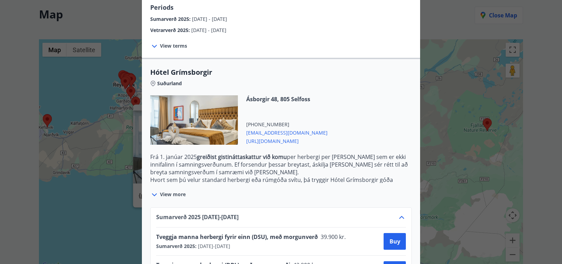
scroll to position [184, 0]
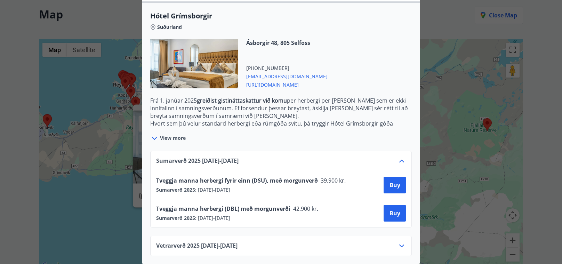
click at [203, 210] on span "Tveggja manna herbergi (DBL) með morgunverði" at bounding box center [223, 209] width 134 height 8
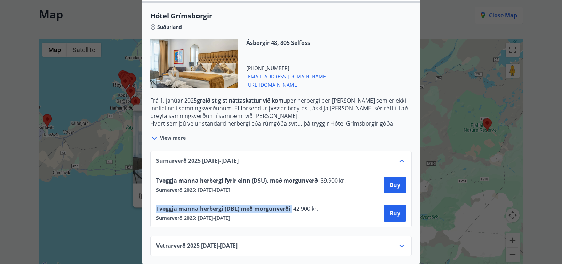
click at [198, 213] on div at bounding box center [198, 213] width 0 height 0
click at [258, 181] on span "Tveggja manna herbergi fyrir einn (DSU), með morgunverð" at bounding box center [237, 181] width 162 height 8
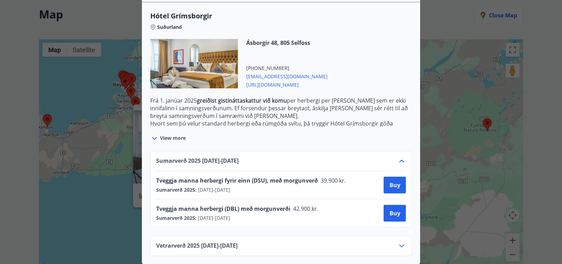
click at [258, 181] on span "Tveggja manna herbergi fyrir einn (DSU), með morgunverð" at bounding box center [237, 181] width 162 height 8
click at [238, 180] on span "Tveggja manna herbergi fyrir einn (DSU), með morgunverð" at bounding box center [237, 181] width 162 height 8
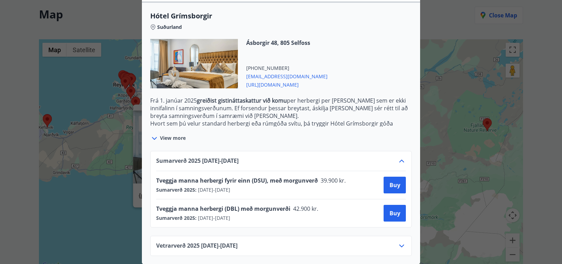
click at [238, 180] on span "Tveggja manna herbergi fyrir einn (DSU), með morgunverð" at bounding box center [237, 181] width 162 height 8
click at [233, 167] on div at bounding box center [233, 167] width 0 height 0
click at [245, 182] on span "Tveggja manna herbergi fyrir einn (DSU), með morgunverð" at bounding box center [237, 181] width 162 height 8
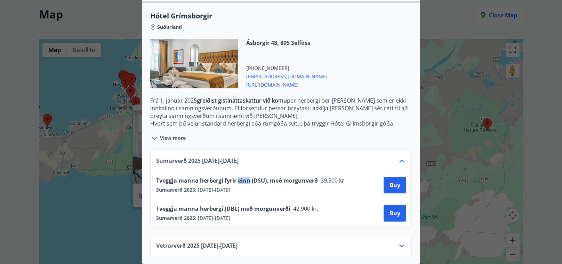
click at [245, 182] on span "Tveggja manna herbergi fyrir einn (DSU), með morgunverð" at bounding box center [237, 181] width 162 height 8
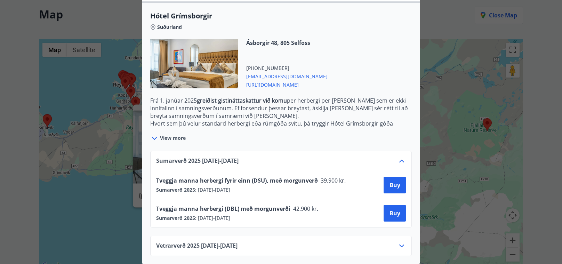
click at [305, 246] on div "Vetrarverð 2025 01.10.25 - 21.12.25" at bounding box center [281, 249] width 250 height 14
click at [401, 246] on icon at bounding box center [401, 246] width 5 height 3
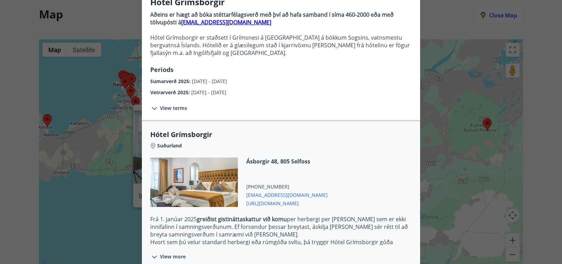
scroll to position [66, 0]
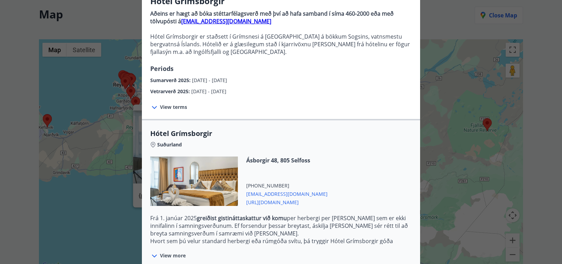
click at [489, 91] on div "Hótel Grímsborgir Aðeins er hægt að bóka stéttarfélagsverð með því að hafa samb…" at bounding box center [281, 66] width 562 height 264
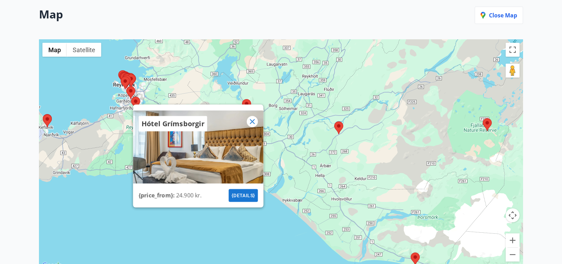
click at [255, 120] on icon at bounding box center [252, 121] width 8 height 8
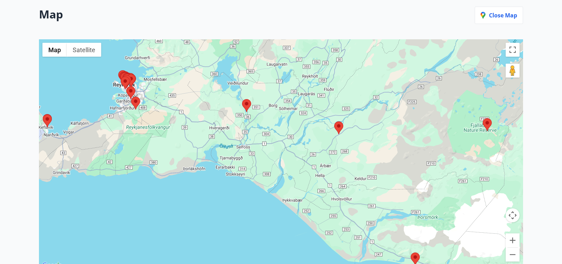
click at [483, 118] on area at bounding box center [483, 118] width 0 height 0
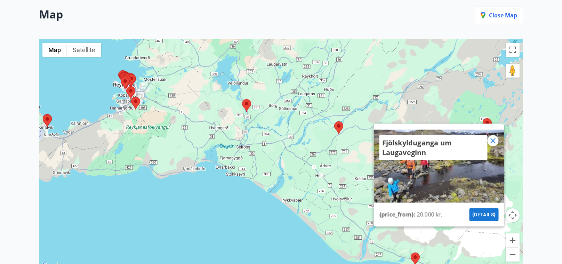
click at [480, 214] on button "{details}" at bounding box center [484, 214] width 29 height 13
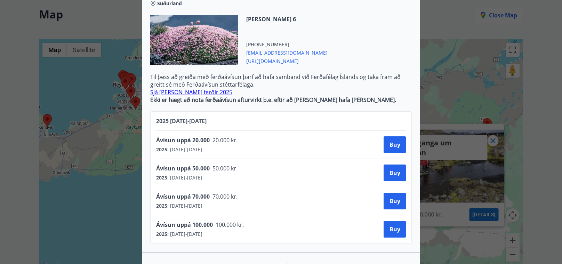
scroll to position [189, 0]
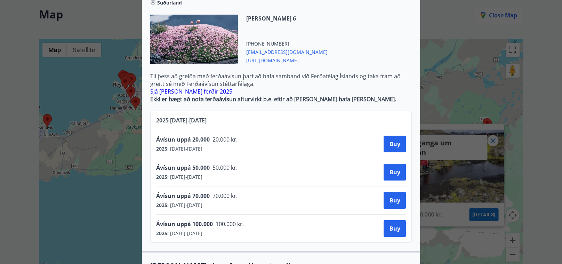
click at [249, 78] on p "Til þess að greiða með ferðaávísun þarf að hafa samband við Ferðafélag Íslands …" at bounding box center [281, 79] width 262 height 15
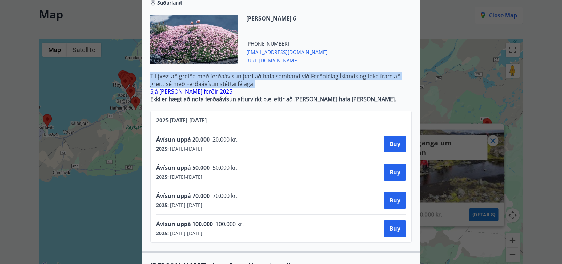
click at [245, 63] on div at bounding box center [245, 63] width 0 height 0
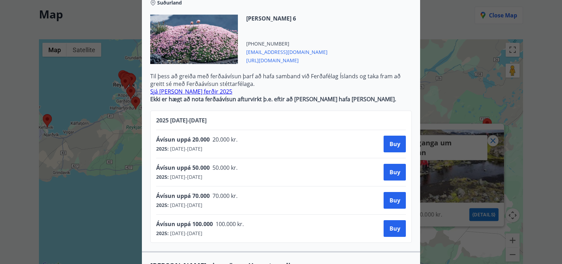
click at [236, 77] on p "Til þess að greiða með ferðaávísun þarf að hafa samband við Ferðafélag Íslands …" at bounding box center [281, 79] width 262 height 15
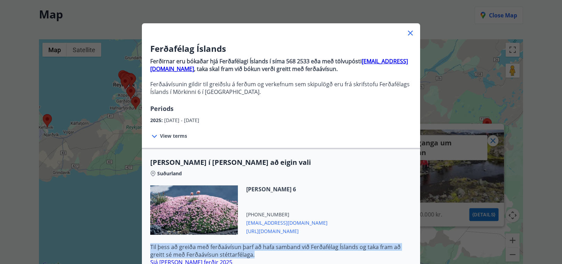
scroll to position [18, 0]
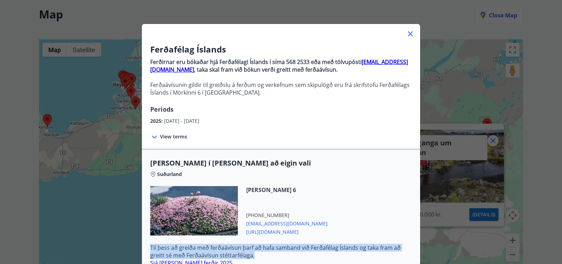
click at [163, 134] on span "View terms" at bounding box center [173, 136] width 27 height 7
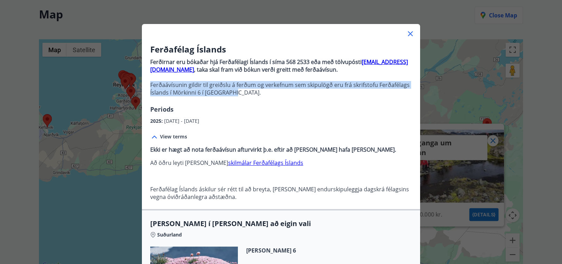
drag, startPoint x: 263, startPoint y: 91, endPoint x: 147, endPoint y: 85, distance: 115.3
click at [147, 85] on div "Ferðafélag Íslands Ferðirnar eru bókaðar hjá Ferðafélagi Íslands í síma 568 253…" at bounding box center [281, 83] width 278 height 81
click at [143, 71] on div at bounding box center [143, 71] width 0 height 0
click at [174, 85] on p "Ferðaávísunin gildir til greiðslu á ferðum og verkefnum sem skipulögð eru frá s…" at bounding box center [281, 88] width 262 height 15
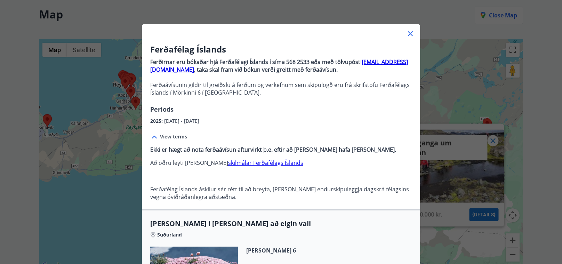
click at [186, 86] on p "Ferðaávísunin gildir til greiðslu á ferðum og verkefnum sem skipulögð eru frá s…" at bounding box center [281, 88] width 262 height 15
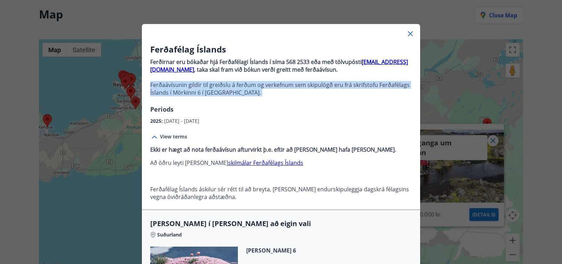
click at [182, 71] on div at bounding box center [182, 71] width 0 height 0
click at [237, 94] on p "Ferðaávísunin gildir til greiðslu á ferðum og verkefnum sem skipulögð eru frá s…" at bounding box center [281, 88] width 262 height 15
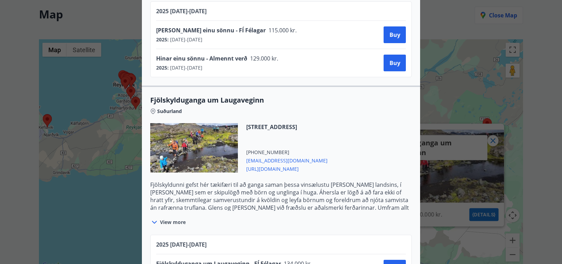
scroll to position [650, 0]
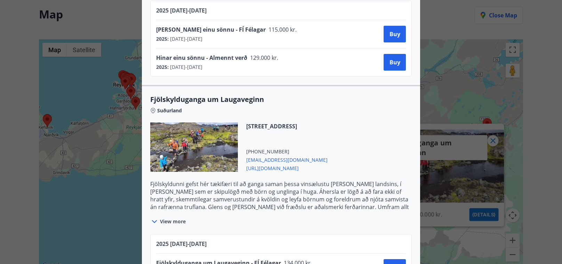
click at [163, 218] on span "View more" at bounding box center [173, 221] width 26 height 7
click at [158, 220] on icon at bounding box center [154, 221] width 8 height 8
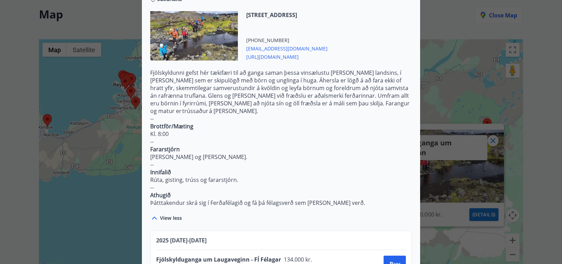
scroll to position [763, 0]
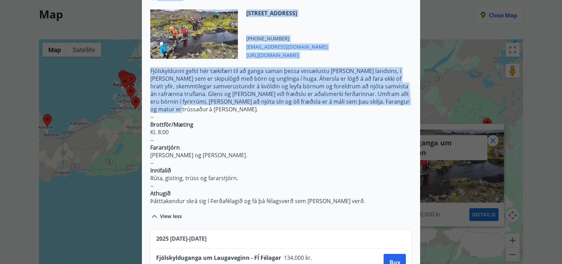
drag, startPoint x: 402, startPoint y: 99, endPoint x: 139, endPoint y: 80, distance: 263.3
click at [139, 80] on div "Ferðafélag Íslands Ferðirnar eru bókaðar hjá Ferðafélagi Íslands í síma 568 253…" at bounding box center [281, 132] width 562 height 264
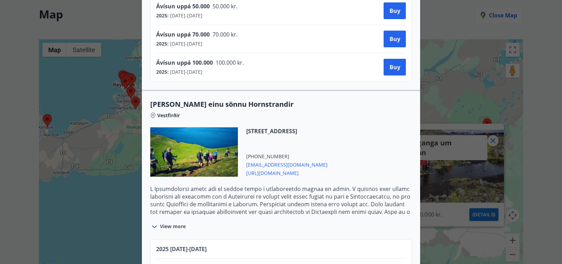
scroll to position [412, 0]
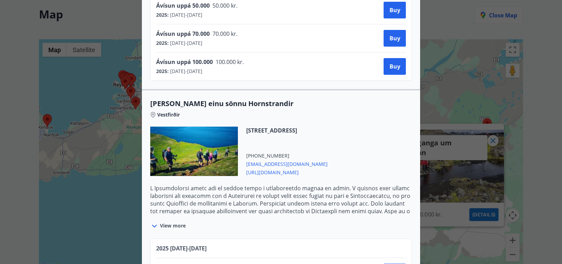
click at [186, 225] on div "View more" at bounding box center [281, 222] width 262 height 16
click at [175, 223] on span "View more" at bounding box center [173, 225] width 26 height 7
click at [158, 222] on icon at bounding box center [154, 226] width 8 height 8
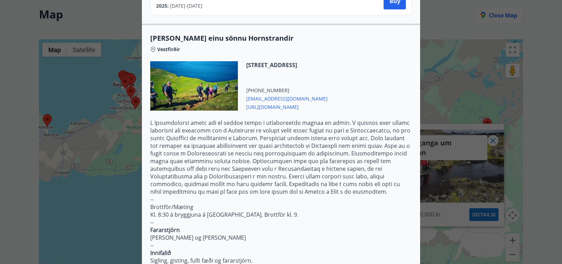
scroll to position [479, 0]
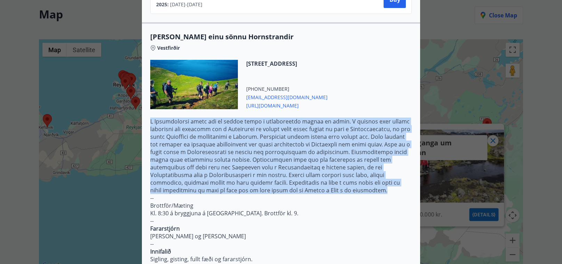
drag, startPoint x: 236, startPoint y: 192, endPoint x: 147, endPoint y: 122, distance: 112.6
click at [147, 122] on div "Hinar einu sönnu Hornstrandir Vestfirðir Mörkinni 6, 108 Reykjavík +354 5682533…" at bounding box center [281, 167] width 278 height 270
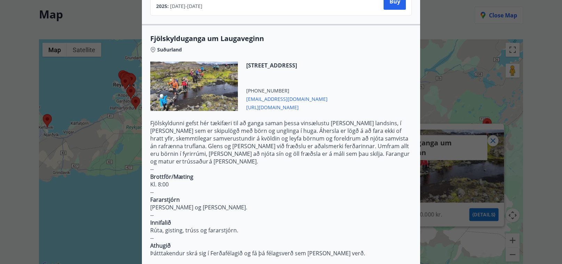
scroll to position [849, 0]
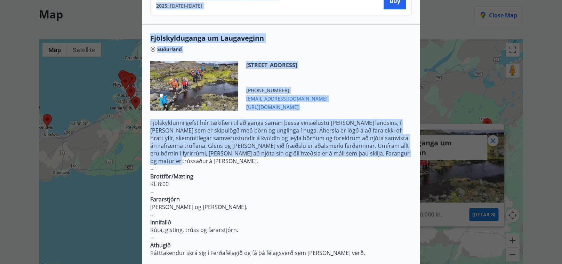
drag, startPoint x: 403, startPoint y: 154, endPoint x: 142, endPoint y: 118, distance: 263.7
click at [142, 118] on div "Ferðafélag Íslands Ferðirnar eru bókaðar hjá Ferðafélagi Íslands í síma 568 253…" at bounding box center [281, 132] width 562 height 264
click at [206, 126] on p "Fjölskyldunni gefst hér tækifæri til að ganga saman þessa vinsælustu leið lands…" at bounding box center [281, 142] width 262 height 46
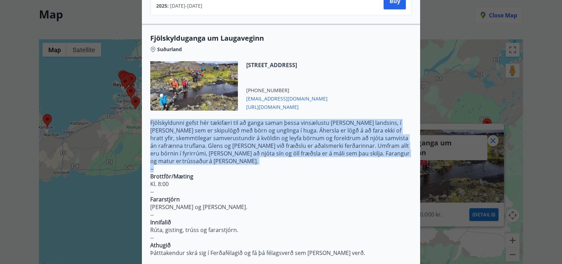
drag, startPoint x: 149, startPoint y: 122, endPoint x: 401, endPoint y: 161, distance: 254.5
click at [401, 161] on div "Fjölskylduganga um Laugaveginn Suðurland Mörkinni 6, 108 Reykjavík +354 5682533…" at bounding box center [281, 152] width 278 height 239
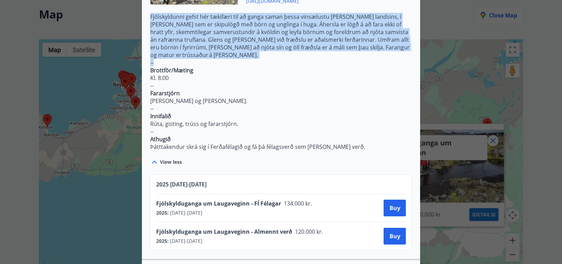
scroll to position [956, 0]
click at [229, 199] on span "Fjölskylduganga um Laugaveginn - FÍ Félagar" at bounding box center [218, 203] width 125 height 8
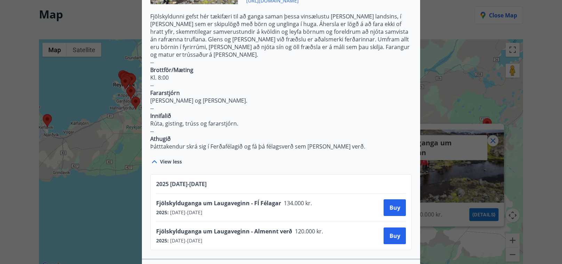
click at [229, 199] on span "Fjölskylduganga um Laugaveginn - FÍ Félagar" at bounding box center [218, 203] width 125 height 8
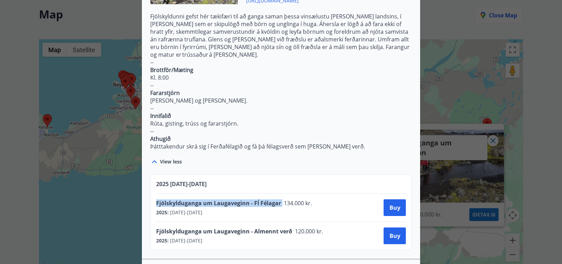
click at [224, 200] on div at bounding box center [224, 200] width 0 height 0
click at [248, 228] on span "Fjölskylduganga um Laugaveginn - Almennt verð" at bounding box center [224, 232] width 136 height 8
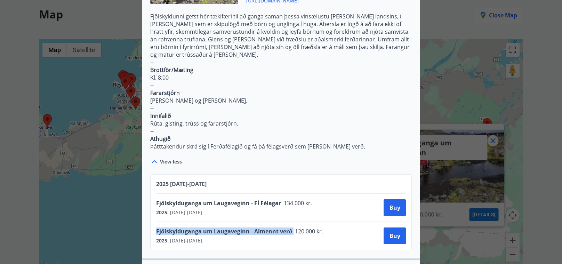
click at [455, 40] on div at bounding box center [281, 132] width 562 height 264
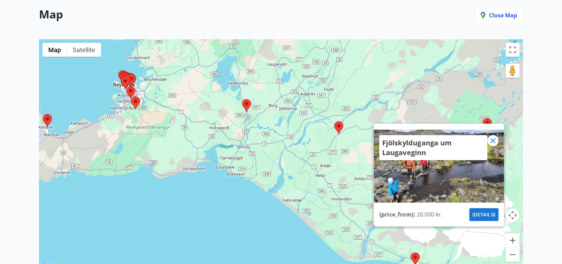
click at [334, 121] on area at bounding box center [334, 121] width 0 height 0
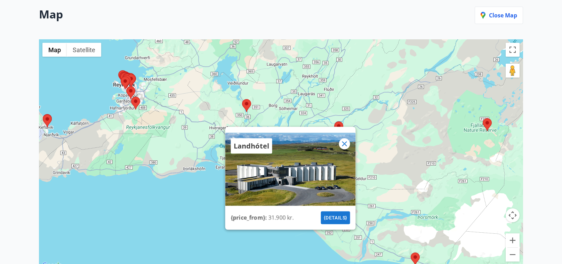
click at [340, 213] on button "{details}" at bounding box center [335, 217] width 29 height 13
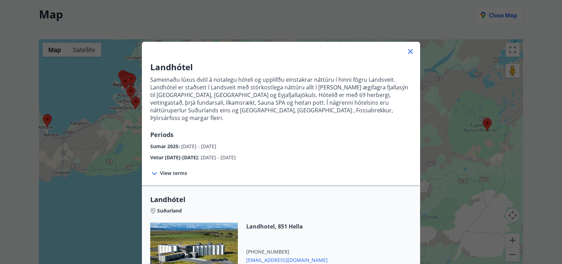
scroll to position [97, 0]
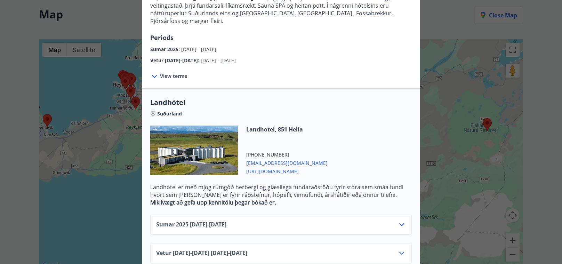
click at [242, 221] on div "Sumar 2025 01.06.25 - 15.09.25" at bounding box center [281, 228] width 250 height 14
click at [398, 249] on icon at bounding box center [402, 253] width 8 height 8
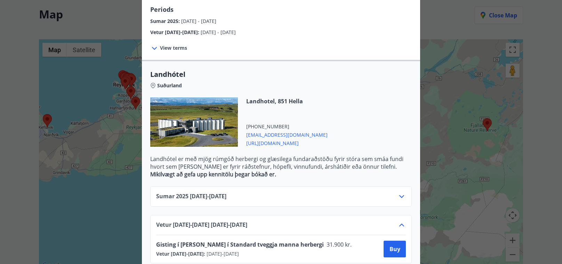
click at [114, 213] on div at bounding box center [281, 132] width 562 height 264
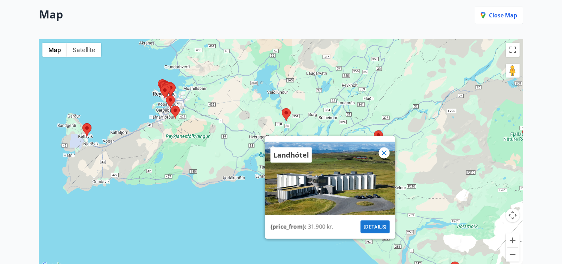
drag, startPoint x: 106, startPoint y: 126, endPoint x: 153, endPoint y: 137, distance: 47.8
click at [153, 137] on div "Landhótel {price_from} : 31.900 kr. {details}" at bounding box center [281, 154] width 484 height 231
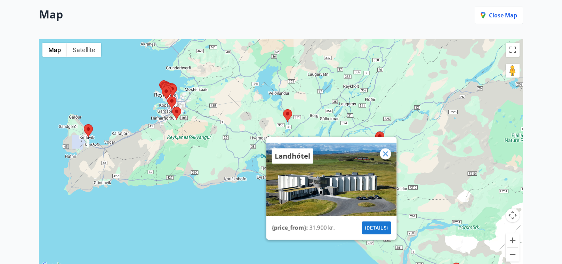
click at [389, 150] on icon at bounding box center [386, 154] width 8 height 8
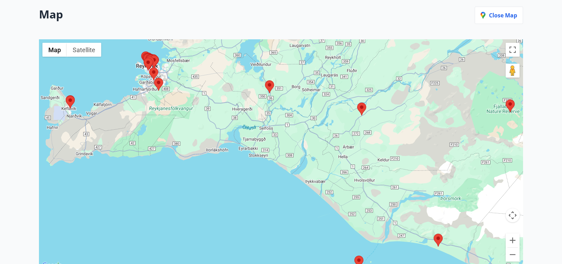
drag, startPoint x: 383, startPoint y: 183, endPoint x: 364, endPoint y: 154, distance: 34.7
click at [364, 154] on div at bounding box center [281, 154] width 484 height 231
click at [540, 43] on main "29 Offers found Map Close map ← Move left → Move right ↑ Move up ↓ Move down + …" at bounding box center [281, 95] width 562 height 317
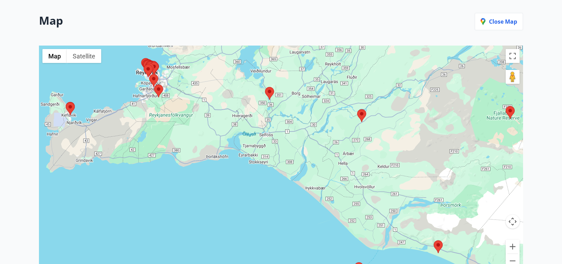
scroll to position [0, 0]
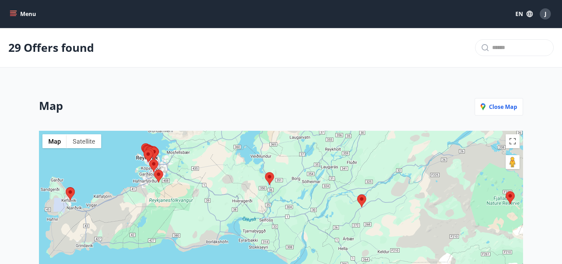
click at [13, 14] on icon "menu" at bounding box center [14, 14] width 8 height 1
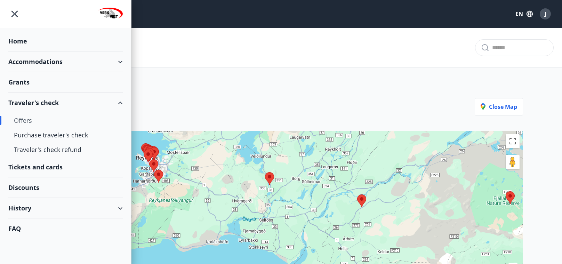
click at [44, 170] on div "Tickets and cards" at bounding box center [65, 167] width 114 height 21
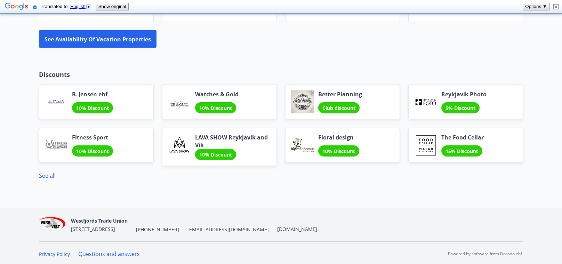
scroll to position [687, 0]
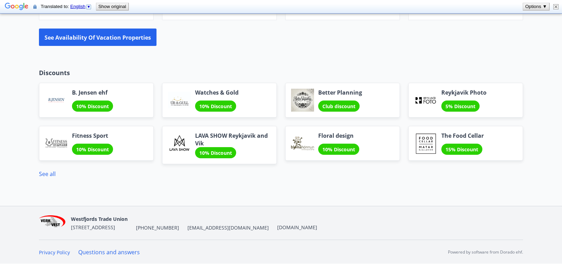
click at [81, 104] on font "10% Discount" at bounding box center [92, 106] width 33 height 7
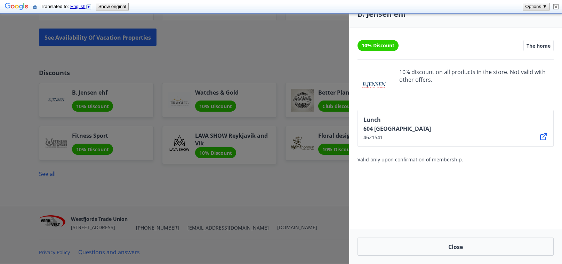
click at [292, 189] on div at bounding box center [281, 132] width 562 height 264
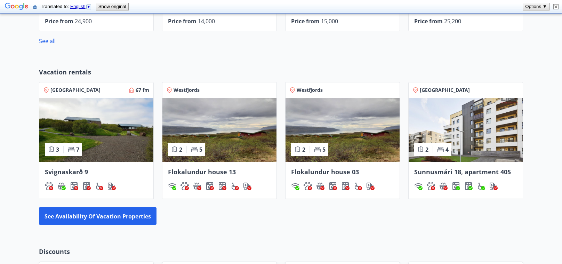
scroll to position [0, 0]
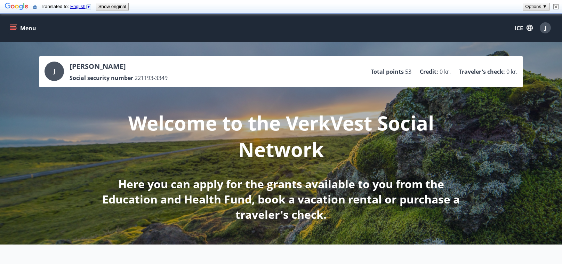
click at [8, 29] on button "Menu" at bounding box center [23, 28] width 31 height 13
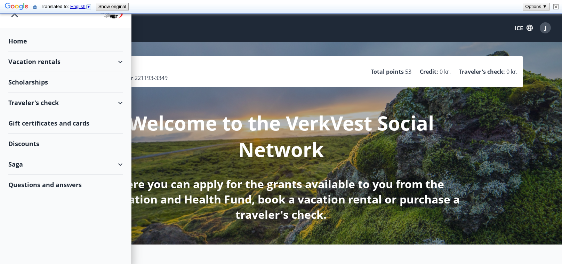
click at [48, 159] on div "Saga" at bounding box center [65, 164] width 114 height 21
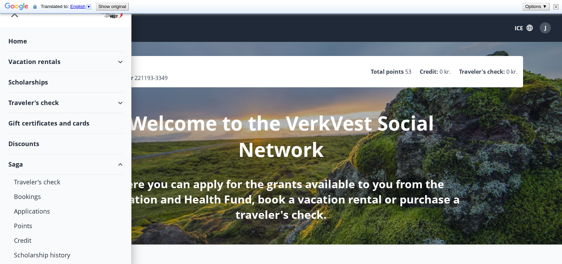
click at [520, 32] on font "ICE" at bounding box center [519, 28] width 8 height 8
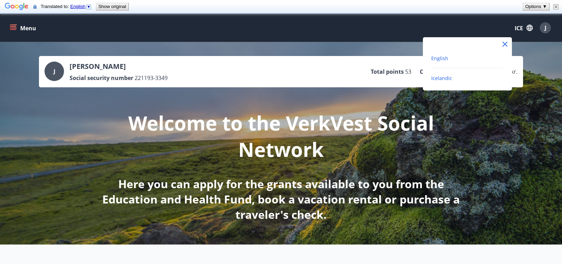
click at [441, 60] on span "English" at bounding box center [439, 58] width 17 height 7
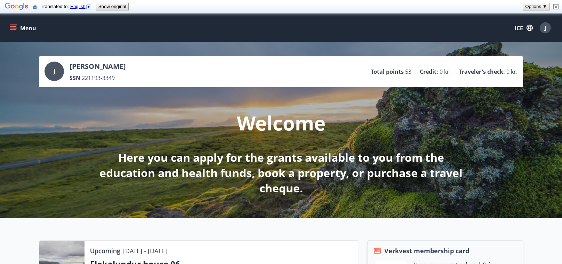
click at [11, 25] on icon "menu" at bounding box center [14, 25] width 8 height 1
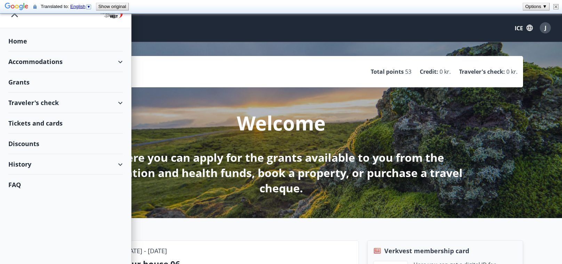
click at [23, 51] on div "Grants" at bounding box center [65, 41] width 114 height 21
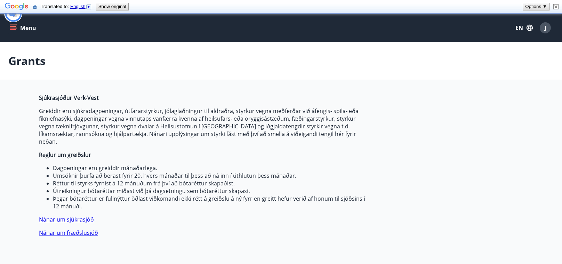
type input "***"
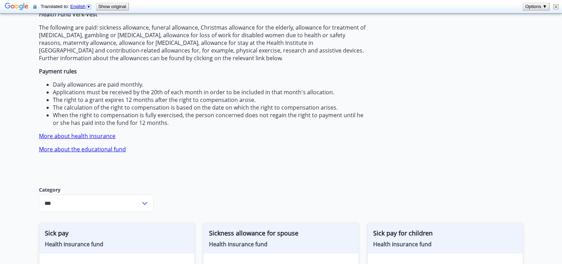
scroll to position [85, 0]
click at [95, 150] on font "More about the educational fund" at bounding box center [82, 148] width 87 height 8
